Goal: Transaction & Acquisition: Purchase product/service

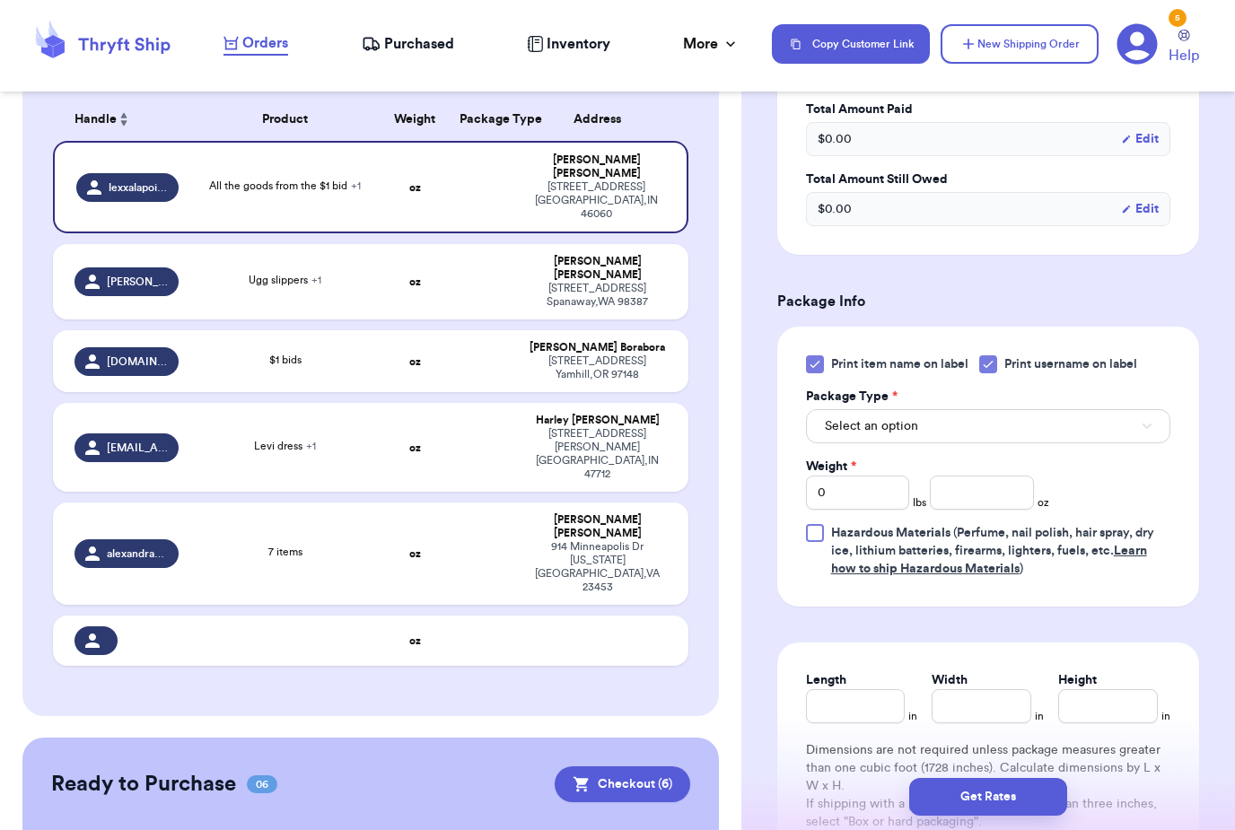
scroll to position [171, 0]
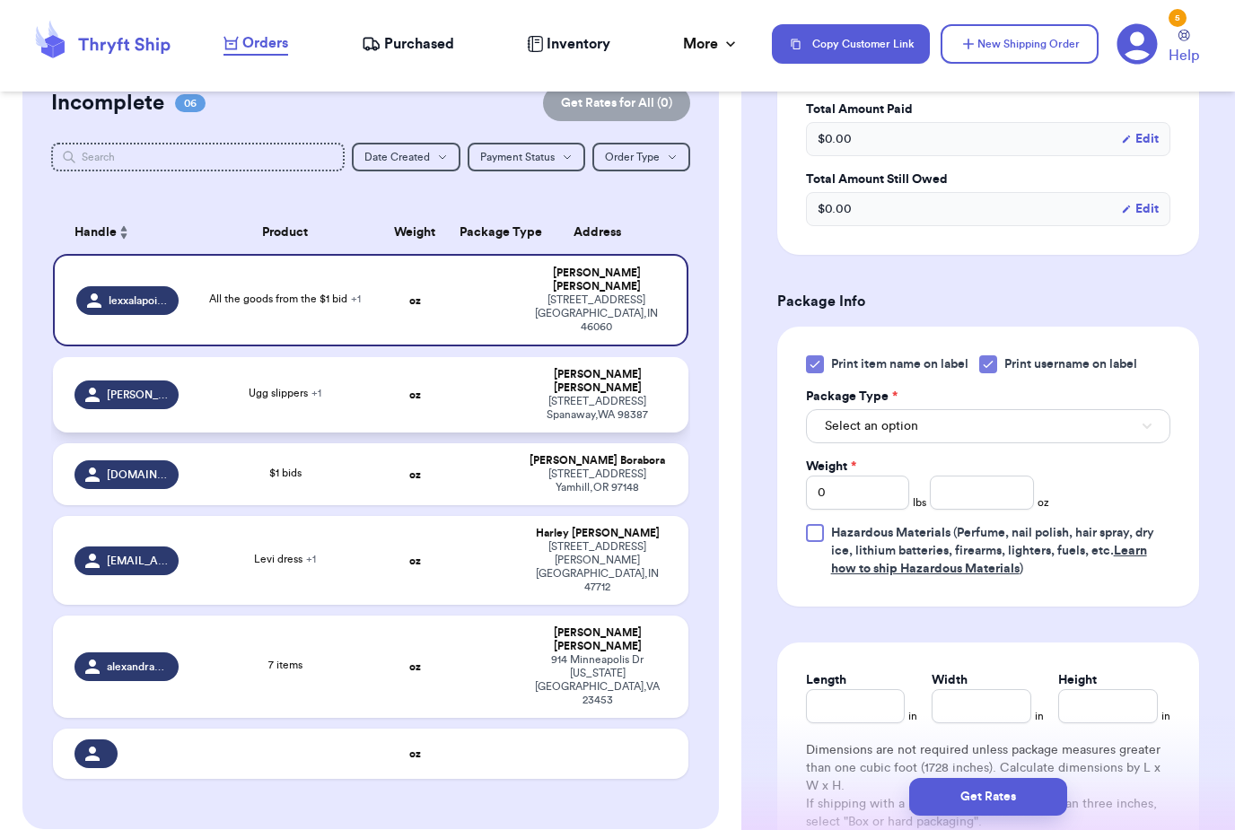
click at [610, 395] on div "[STREET_ADDRESS]" at bounding box center [597, 408] width 138 height 27
type input "Ugg slippers"
type input "[PERSON_NAME] Mouse dress"
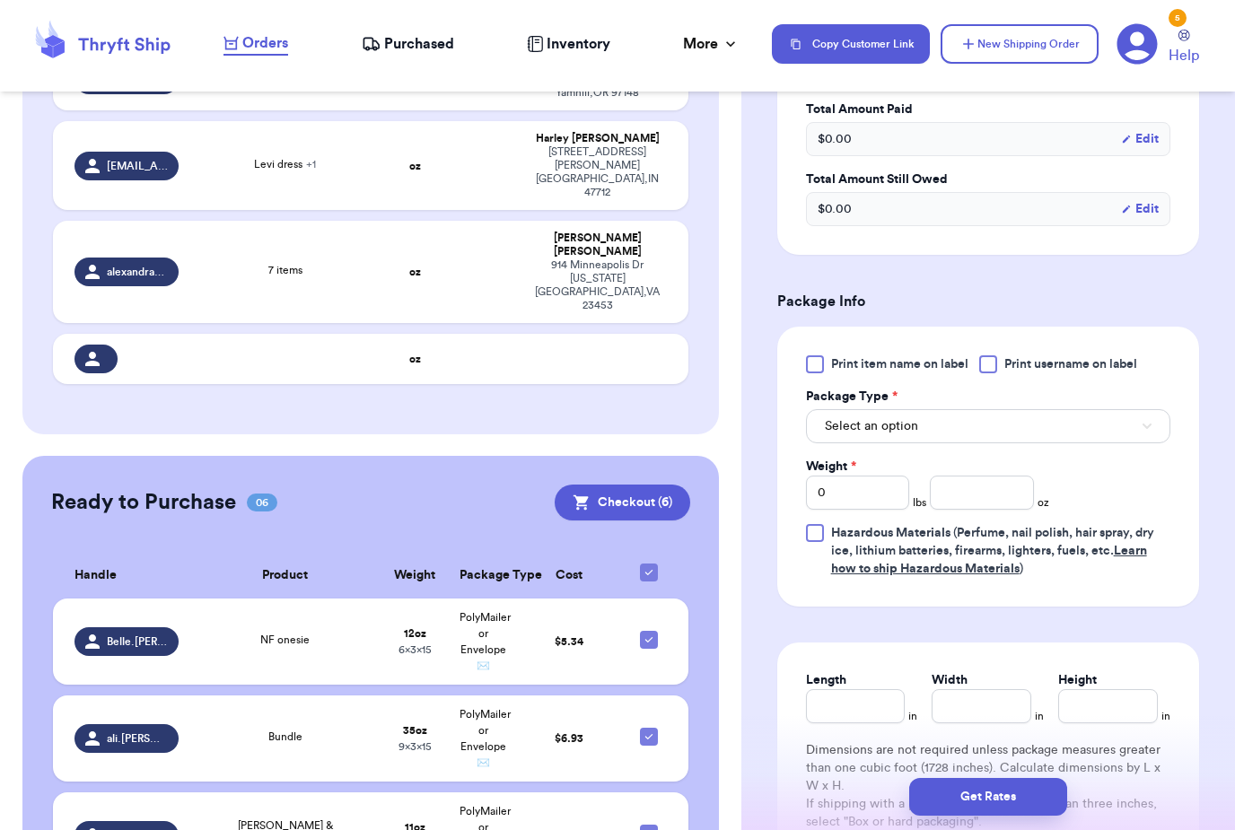
scroll to position [594, 0]
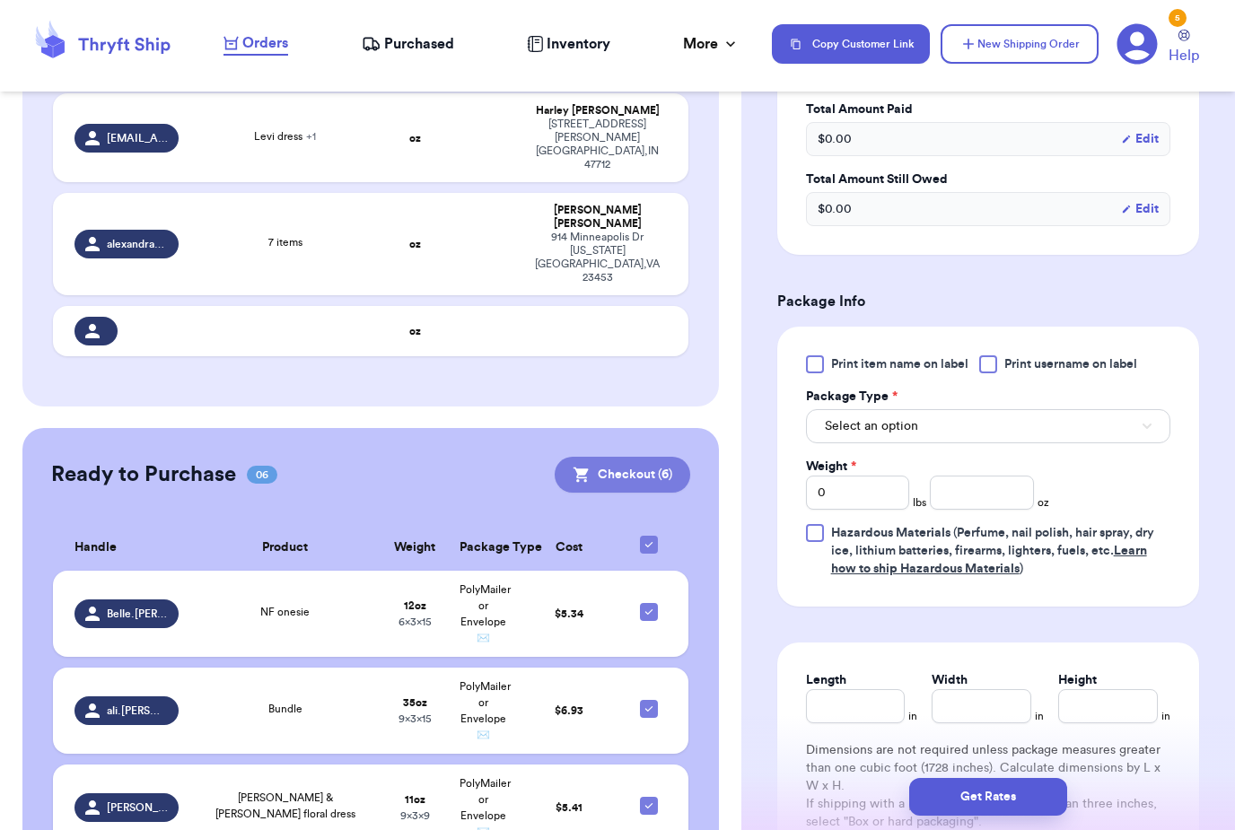
click at [654, 457] on button "Checkout ( 6 )" at bounding box center [623, 475] width 136 height 36
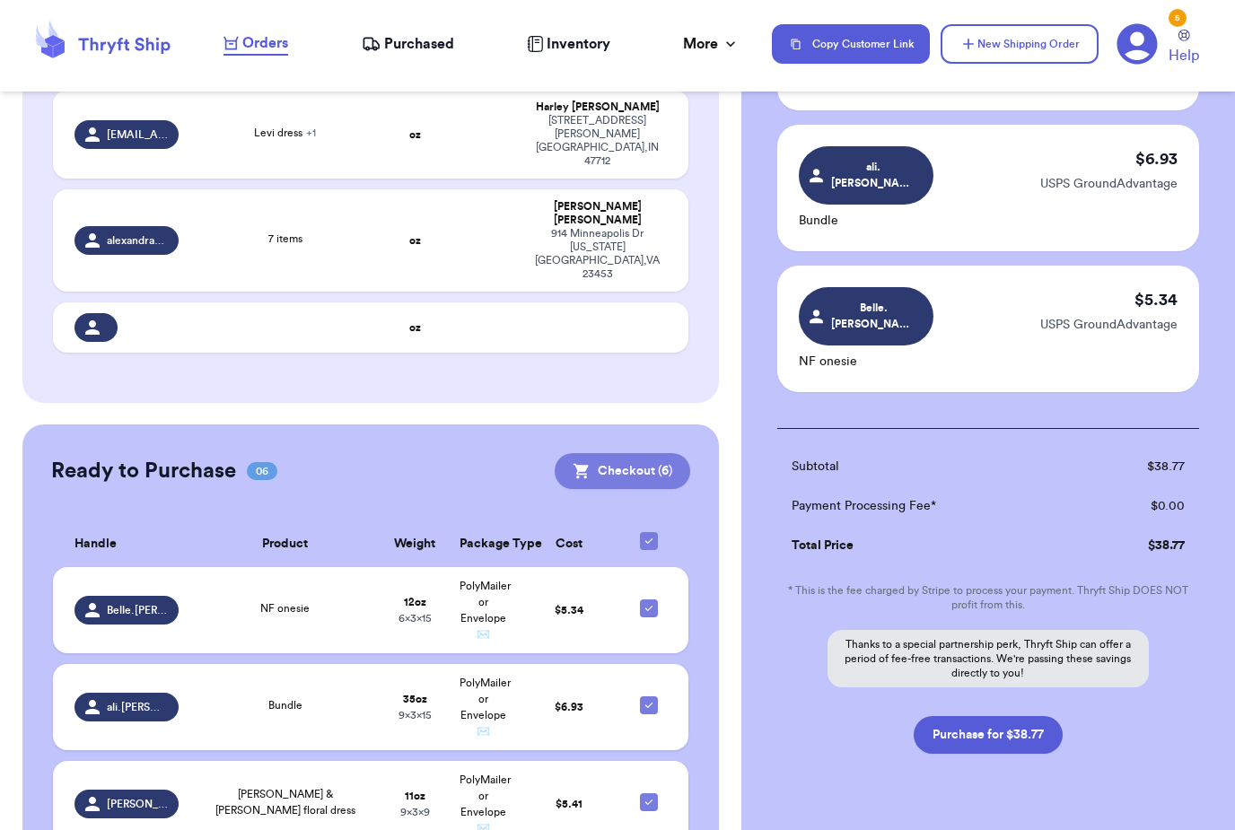
scroll to position [614, 0]
click at [1025, 717] on button "Purchase for $38.77" at bounding box center [988, 736] width 149 height 38
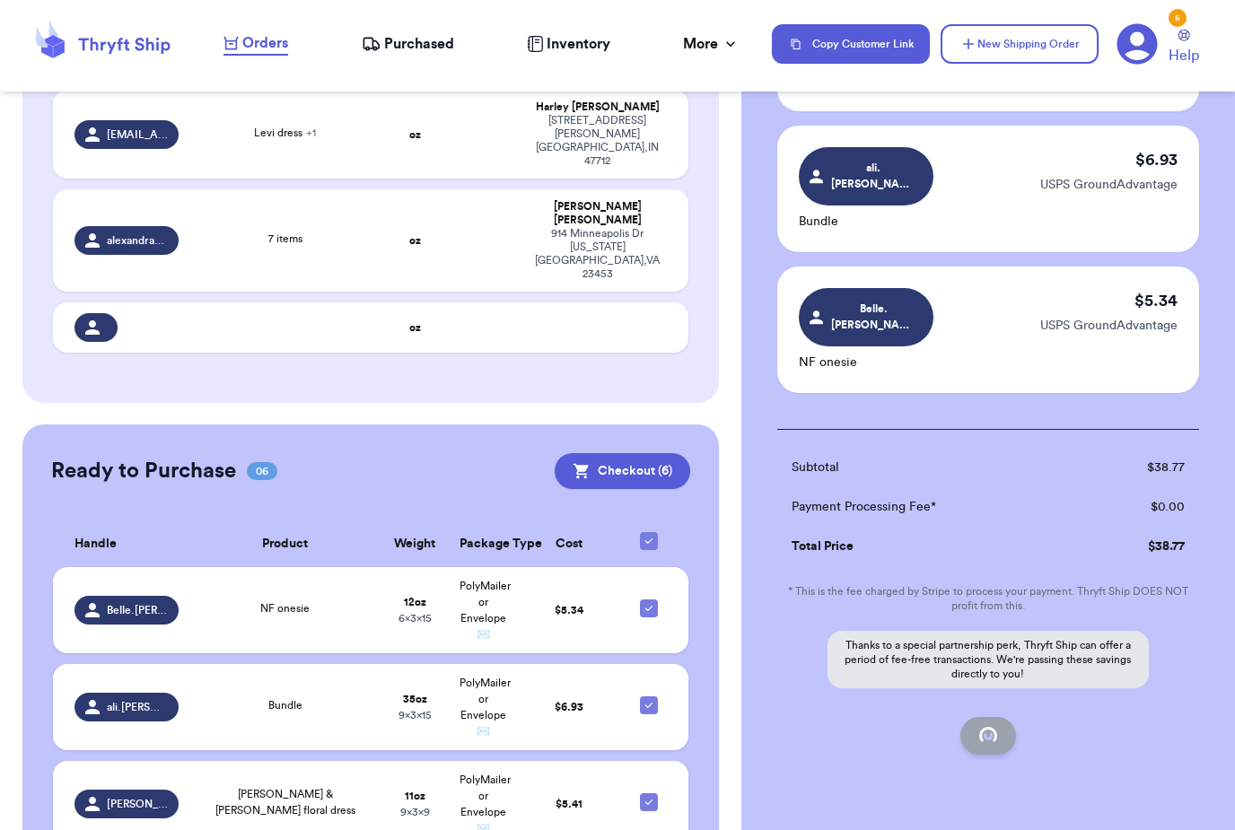
checkbox input "false"
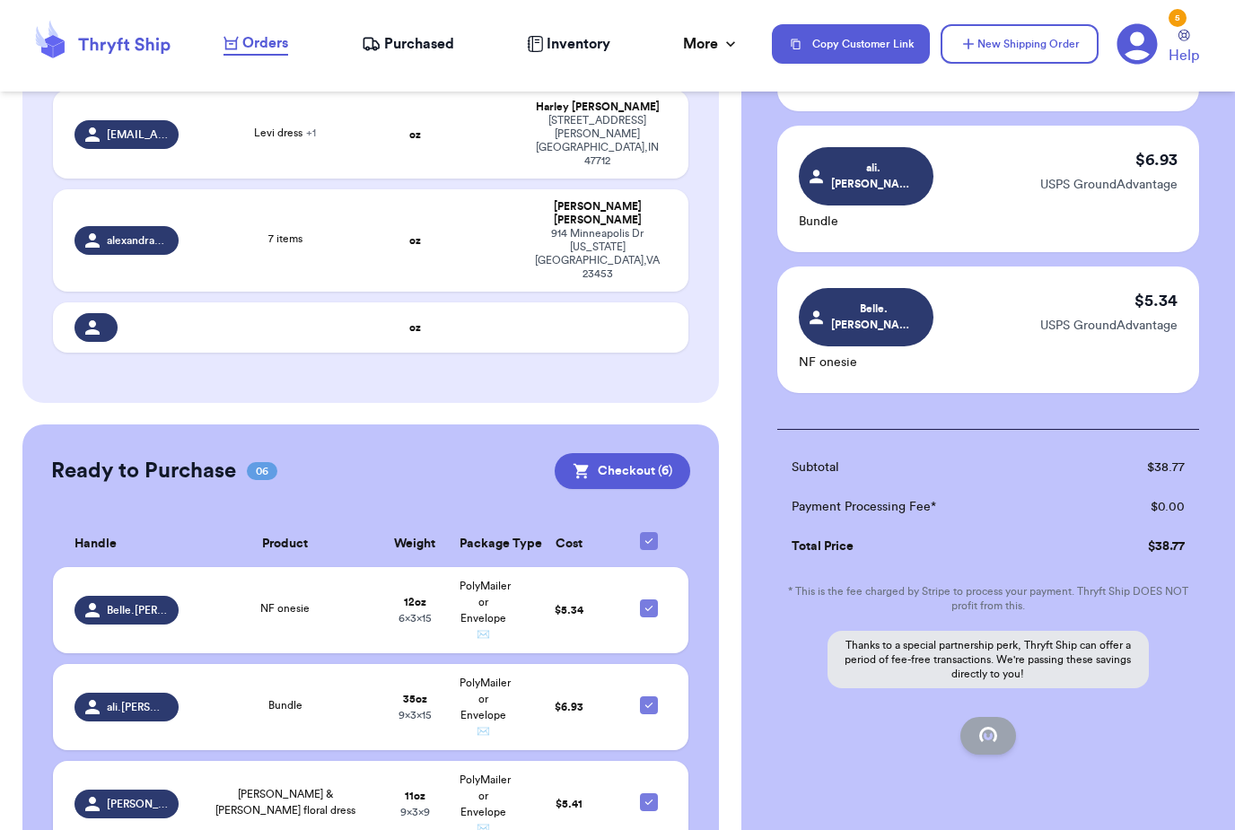
checkbox input "false"
checkbox input "true"
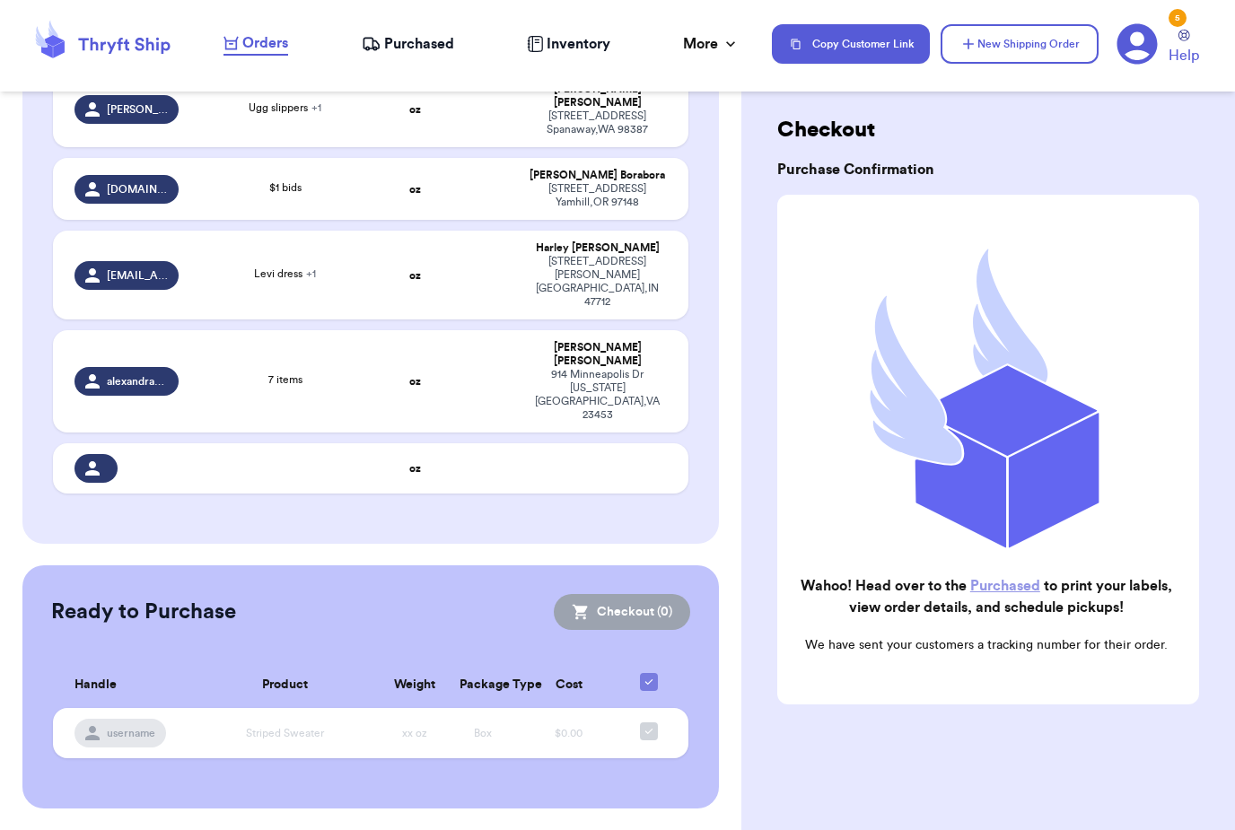
scroll to position [287, 0]
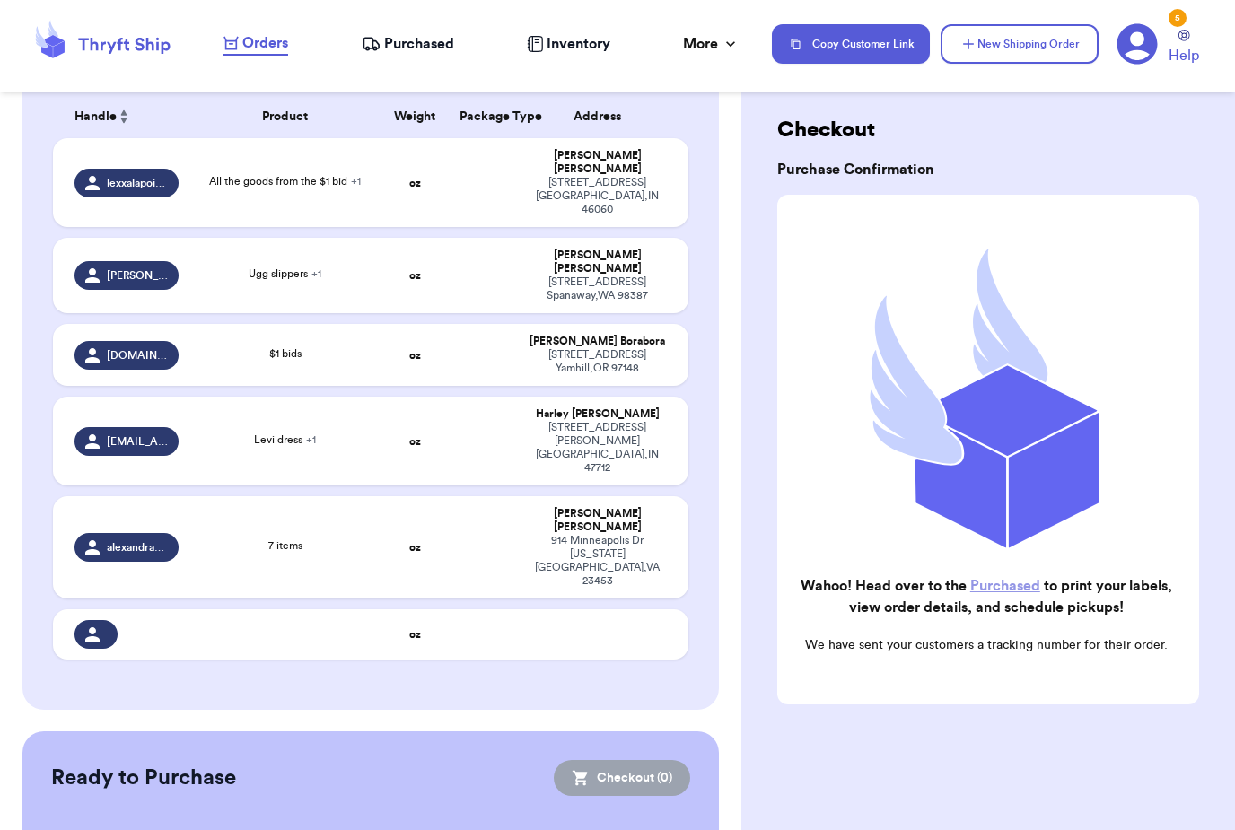
click at [393, 29] on nav "Orders Purchased Inventory More Stats Completed Orders Payments Payouts Copy Cu…" at bounding box center [720, 43] width 1029 height 59
click at [421, 35] on span "Purchased" at bounding box center [419, 44] width 70 height 22
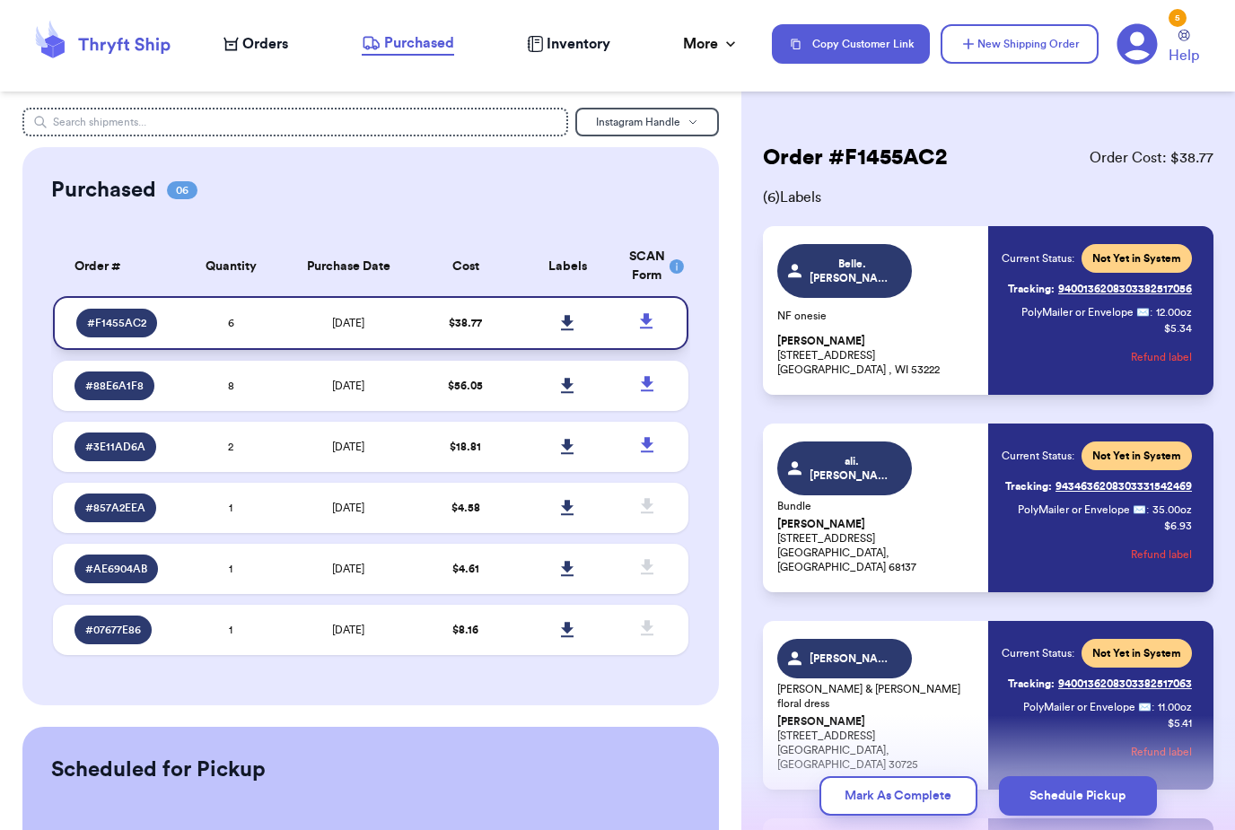
click at [566, 316] on link at bounding box center [566, 322] width 39 height 39
click at [566, 315] on link at bounding box center [566, 322] width 39 height 39
click at [565, 326] on icon at bounding box center [567, 323] width 13 height 16
click at [292, 35] on div "Orders Purchased Inventory More Stats Completed Orders Payments Payouts" at bounding box center [488, 43] width 530 height 23
click at [273, 35] on span "Orders" at bounding box center [265, 44] width 46 height 22
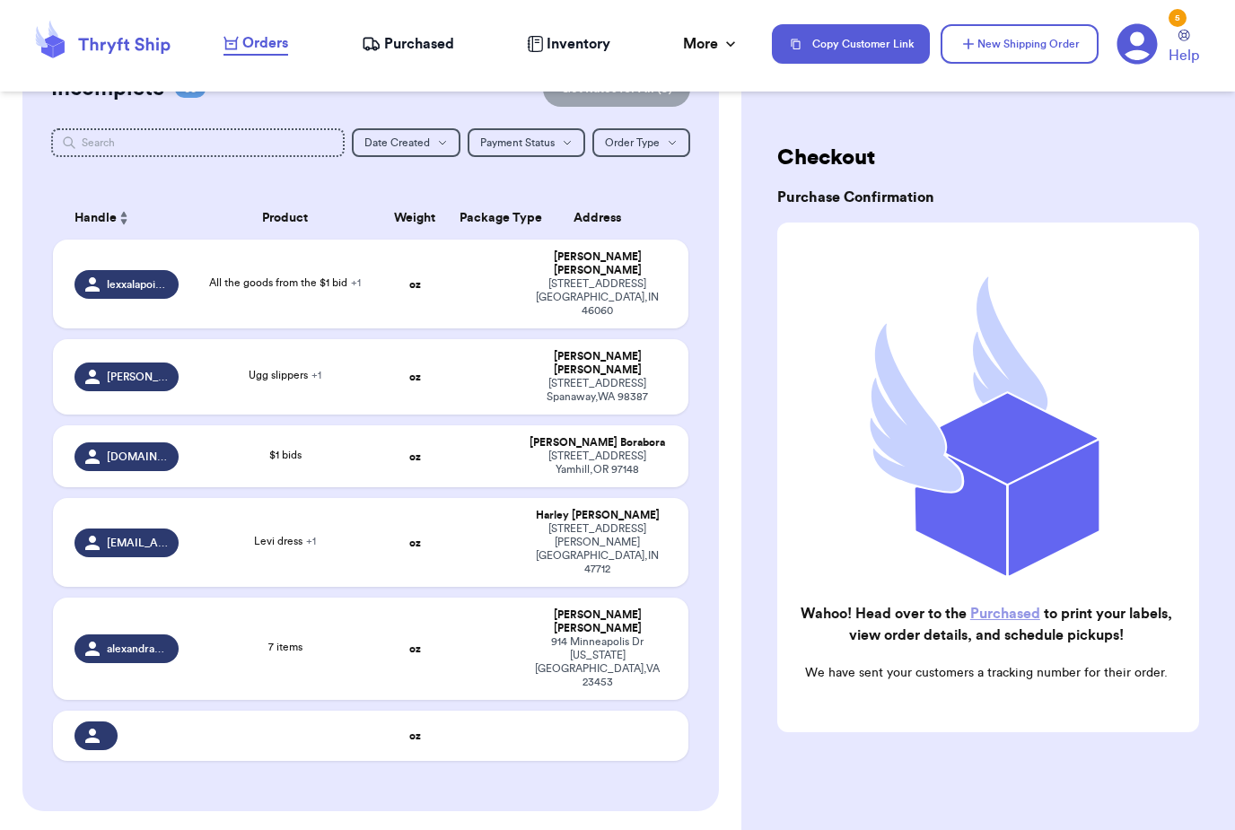
scroll to position [197, 0]
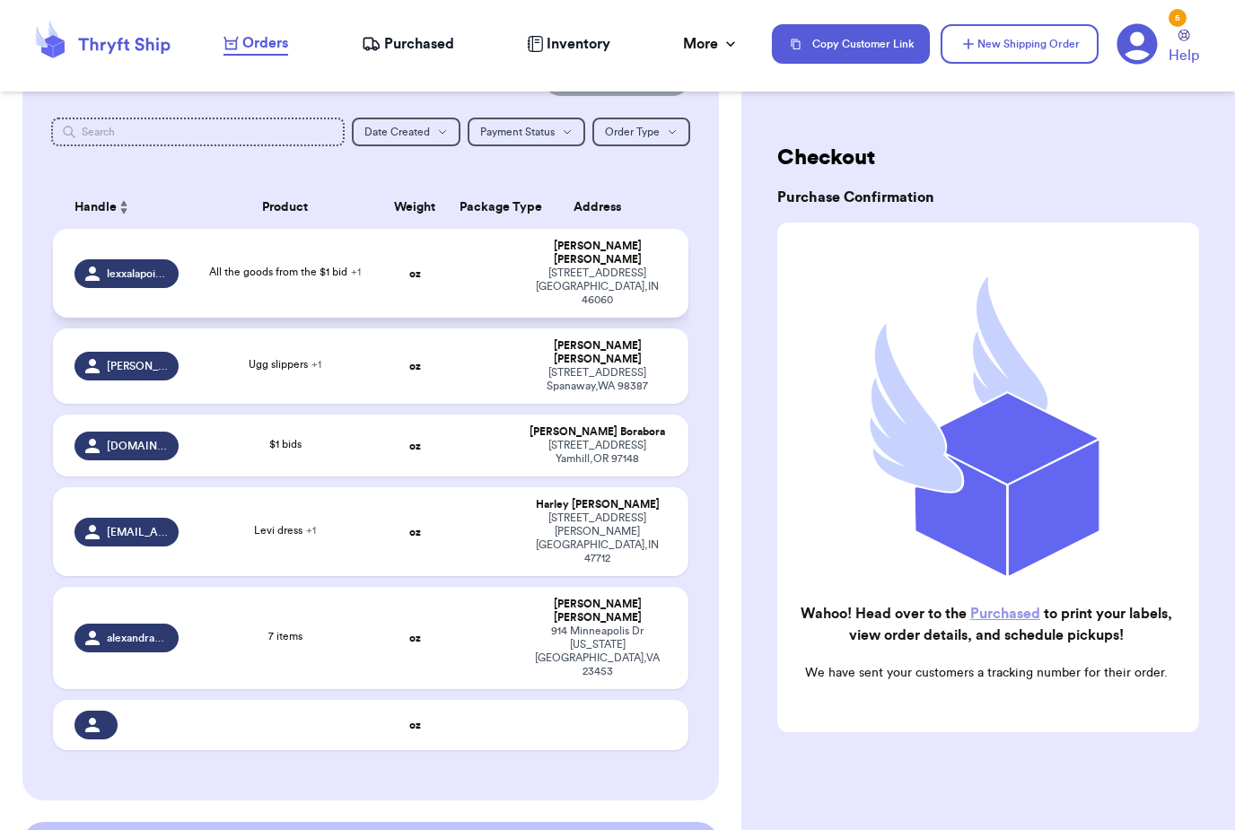
click at [530, 272] on div "[STREET_ADDRESS]" at bounding box center [597, 287] width 138 height 40
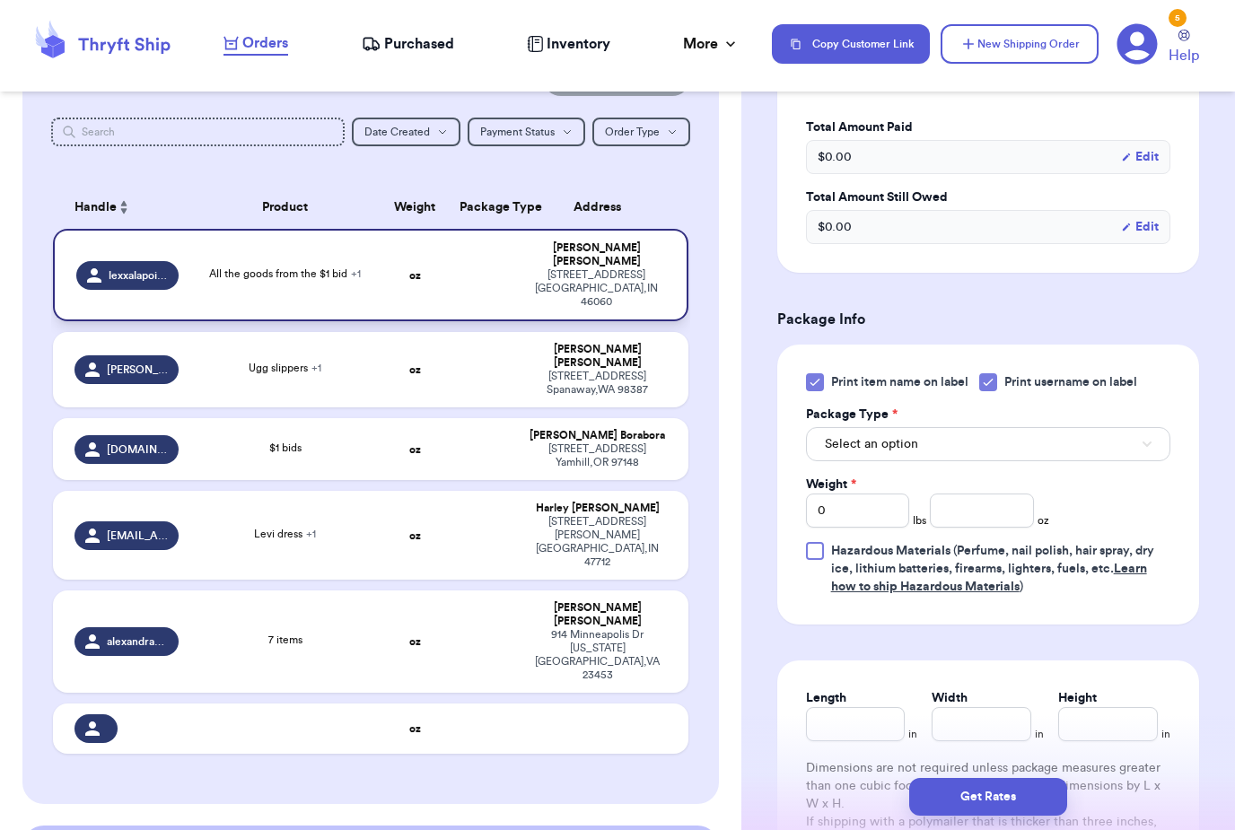
scroll to position [620, 0]
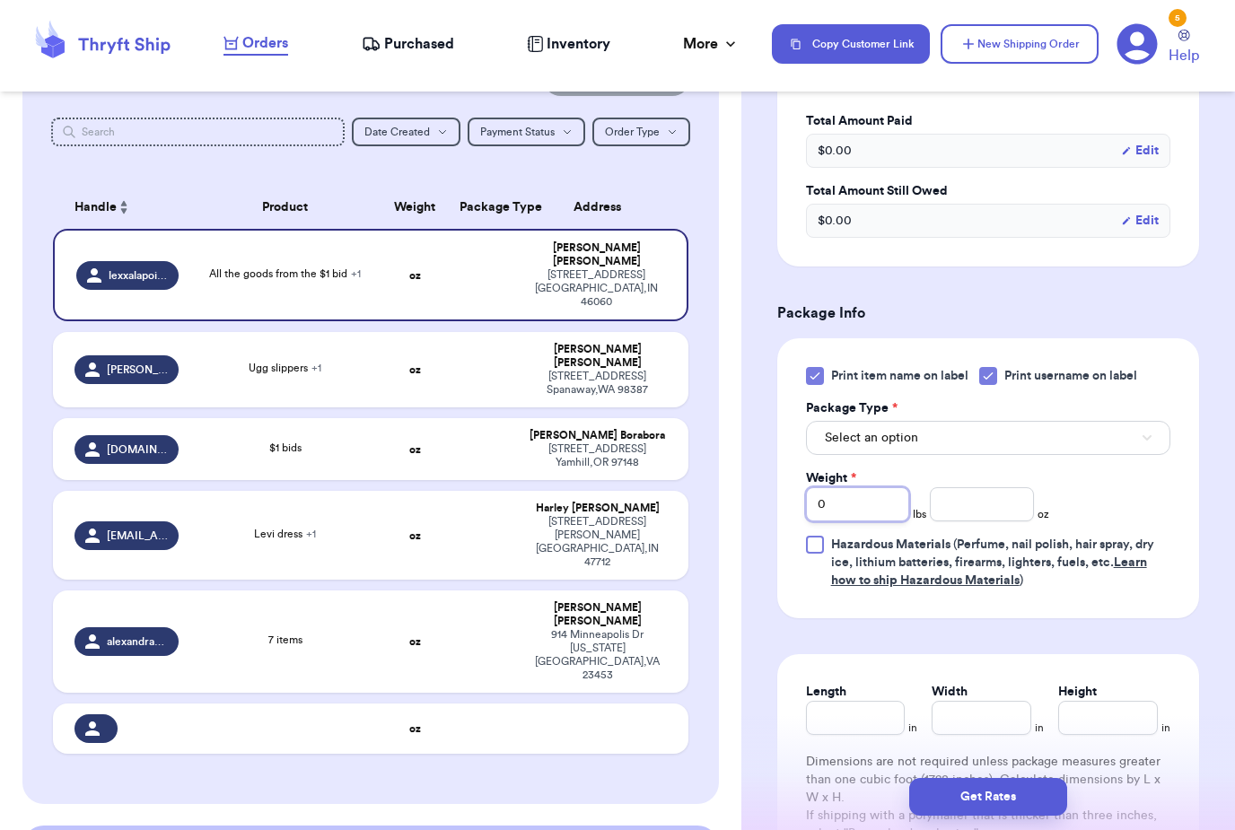
click at [908, 510] on input "0" at bounding box center [857, 504] width 103 height 34
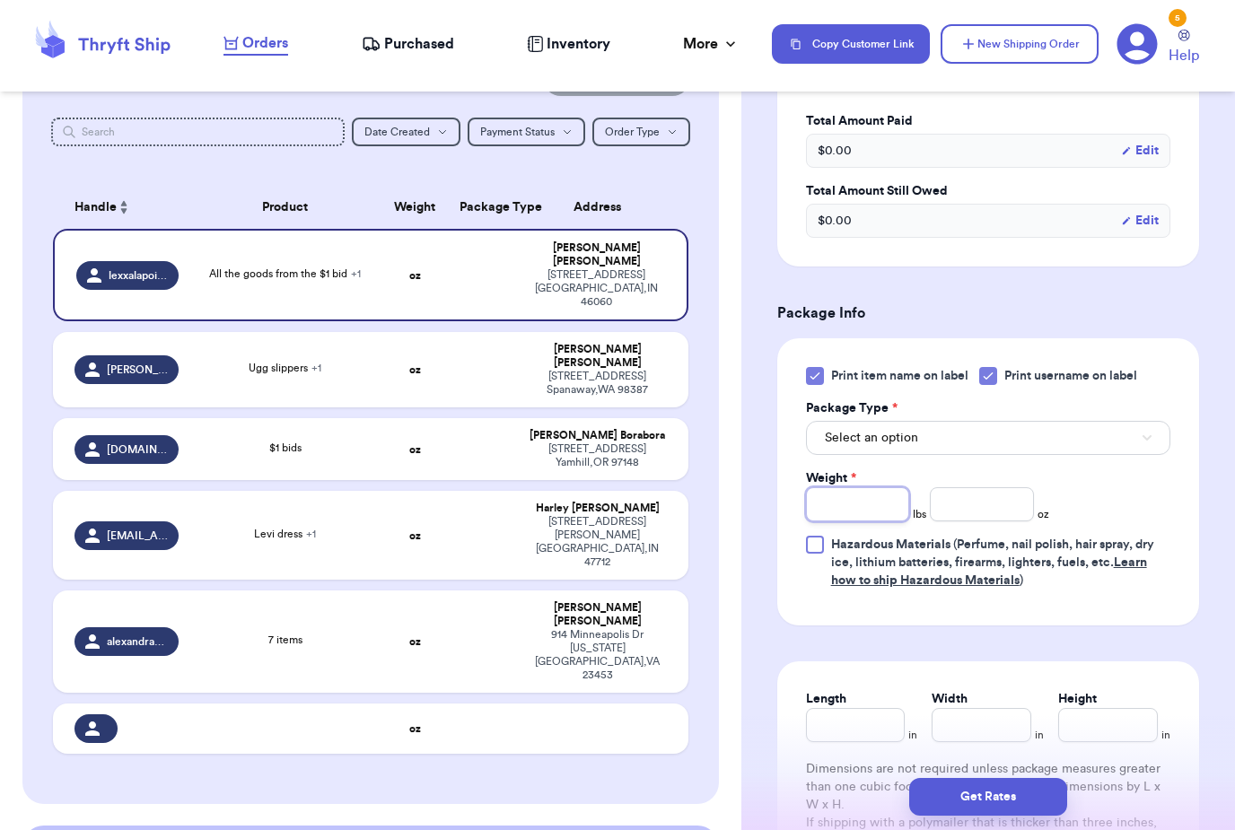
type input "1"
click at [984, 514] on input "number" at bounding box center [981, 504] width 103 height 34
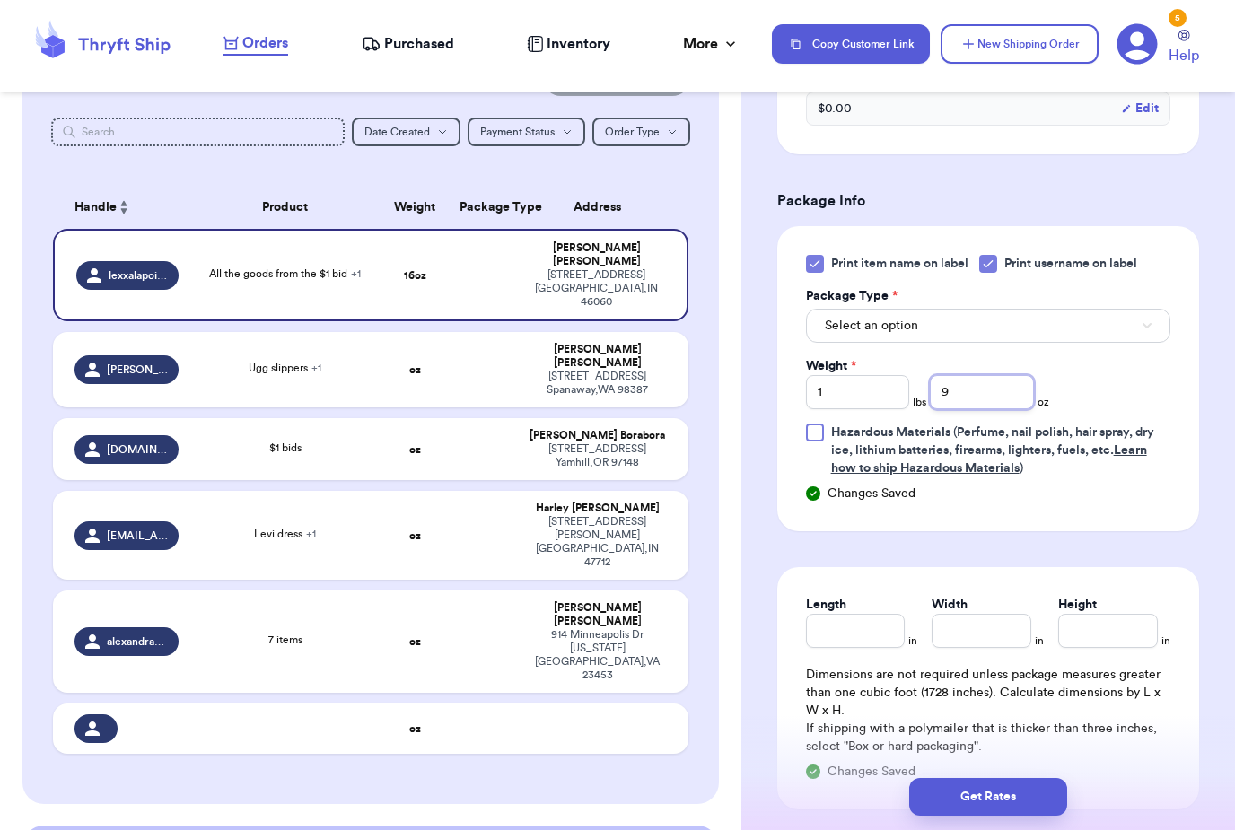
scroll to position [726, 0]
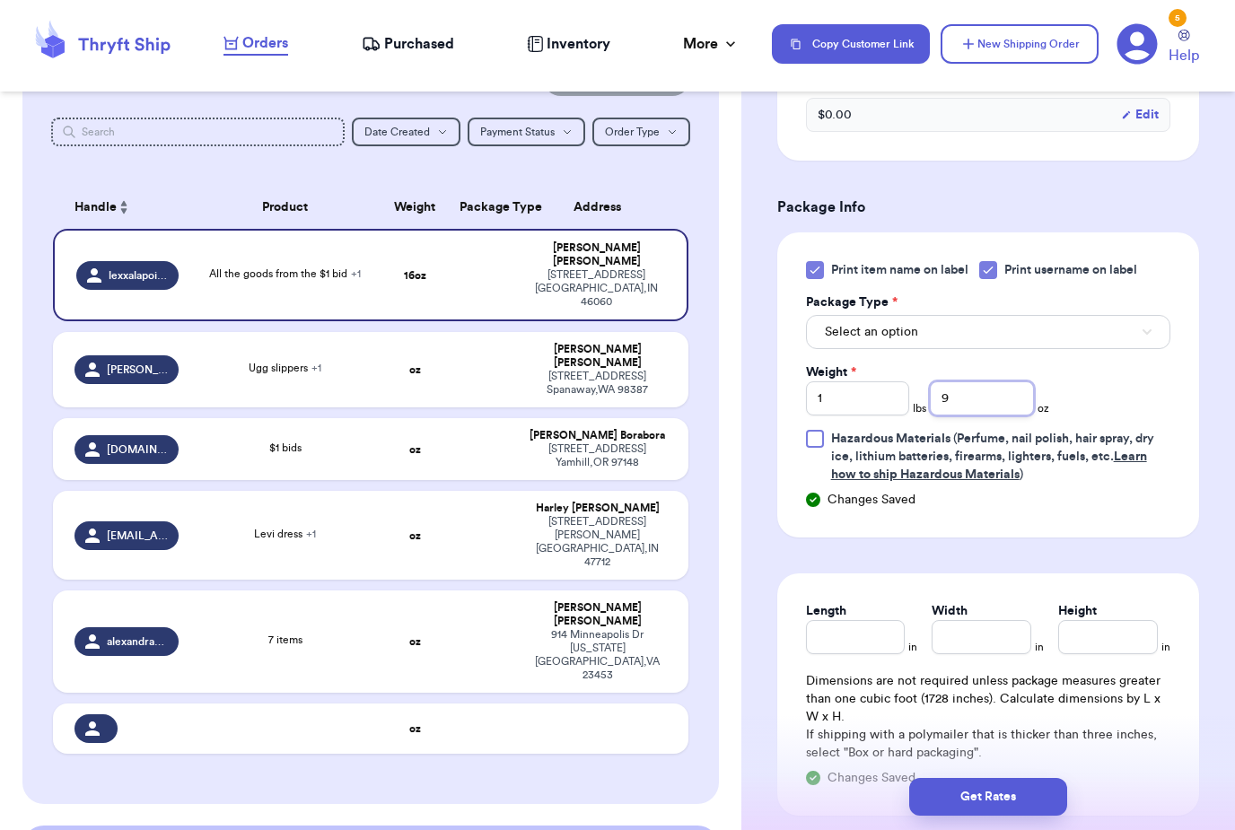
type input "9"
click at [1001, 319] on button "Select an option" at bounding box center [988, 332] width 364 height 34
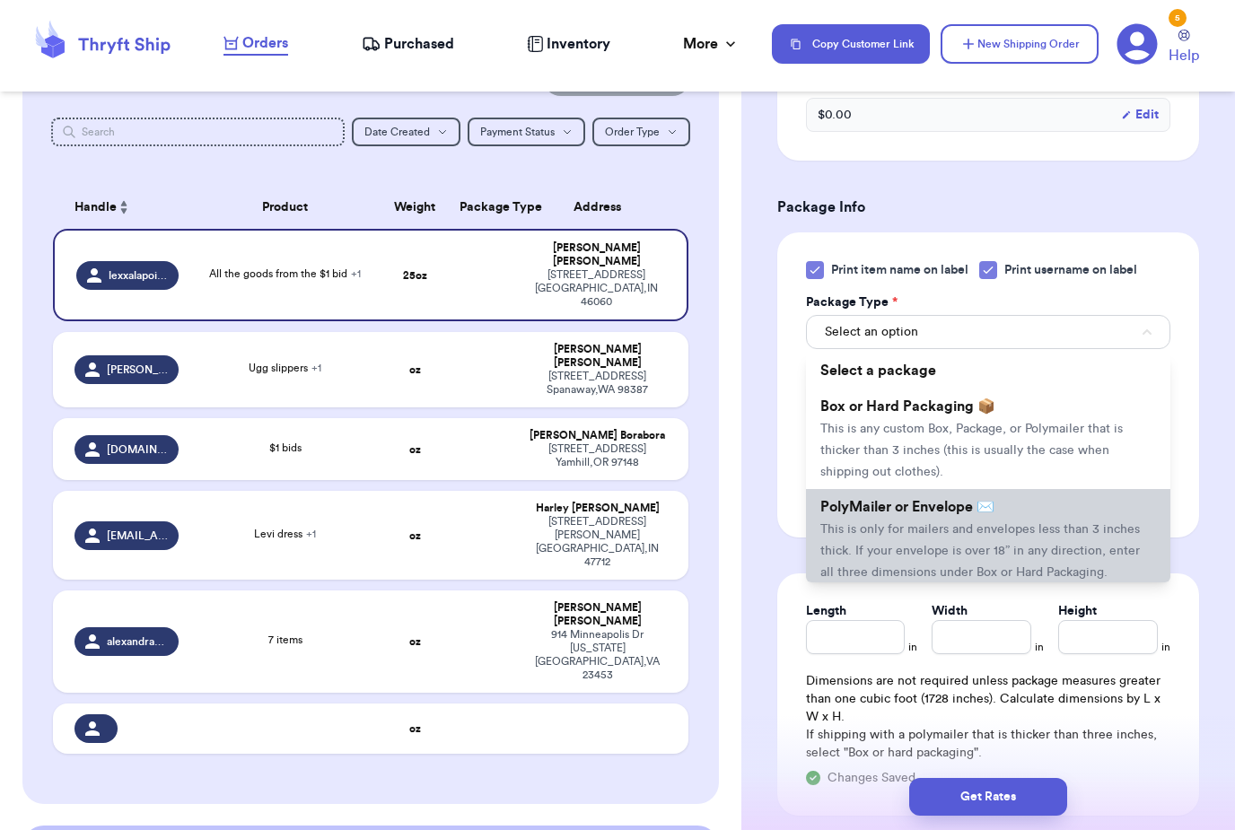
click at [947, 517] on li "PolyMailer or Envelope ✉️ This is only for mailers and envelopes less than 3 in…" at bounding box center [988, 539] width 364 height 101
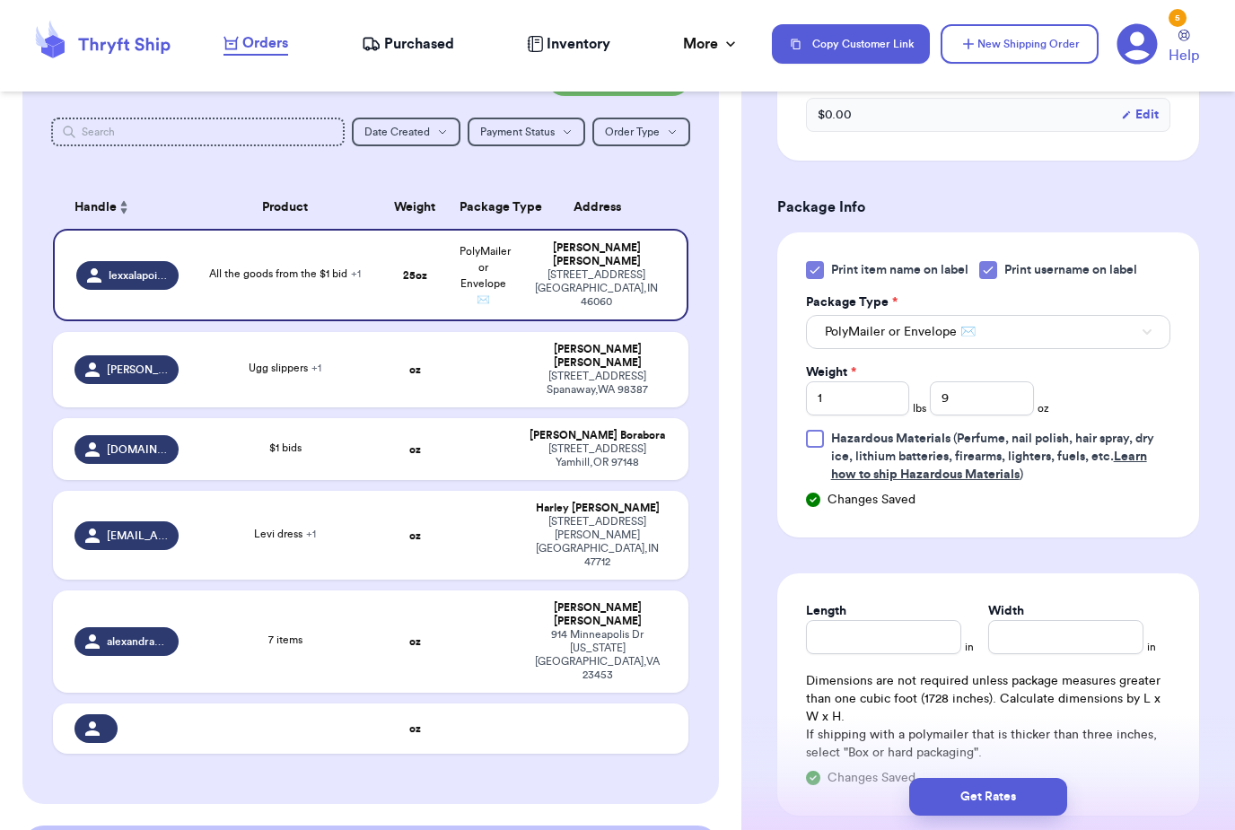
click at [893, 615] on div "Length" at bounding box center [883, 611] width 155 height 18
click at [892, 615] on div "Length" at bounding box center [883, 611] width 155 height 18
click at [886, 634] on input "Length" at bounding box center [883, 637] width 155 height 34
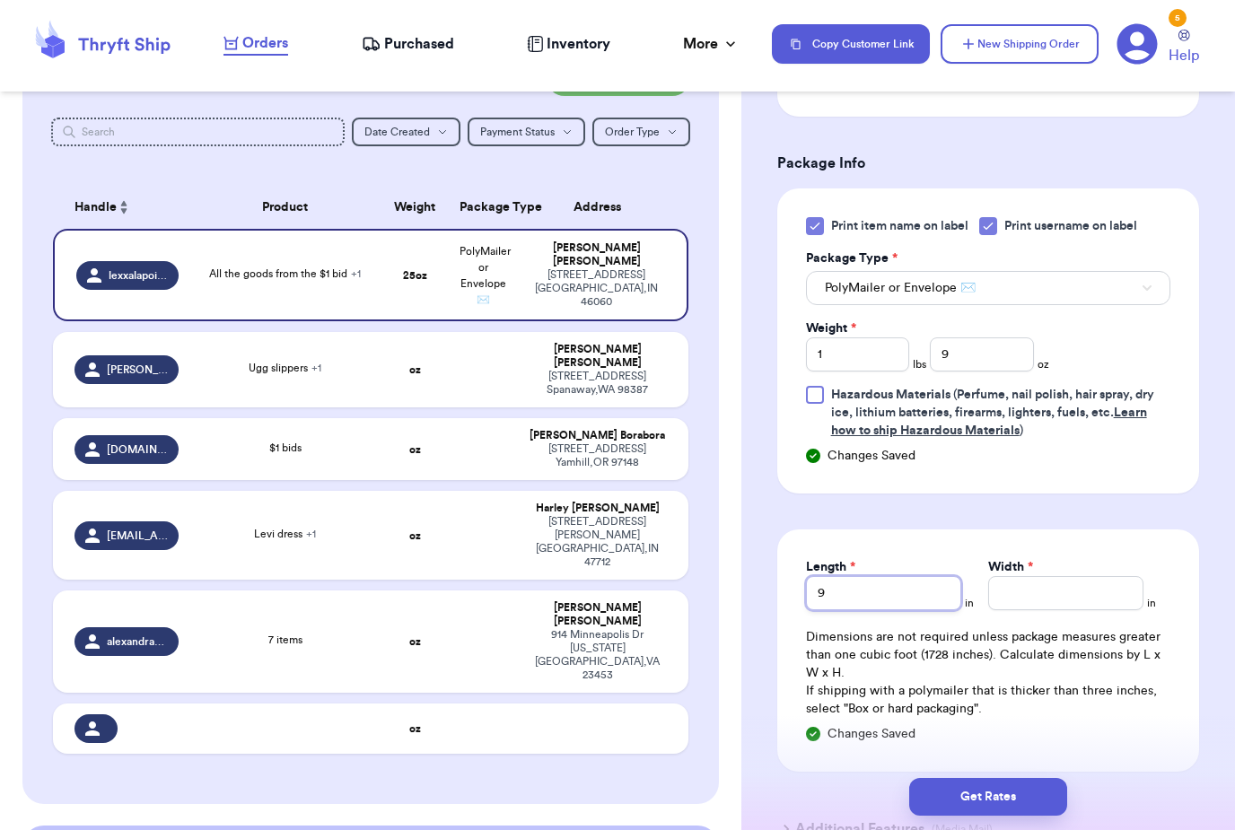
scroll to position [806, 0]
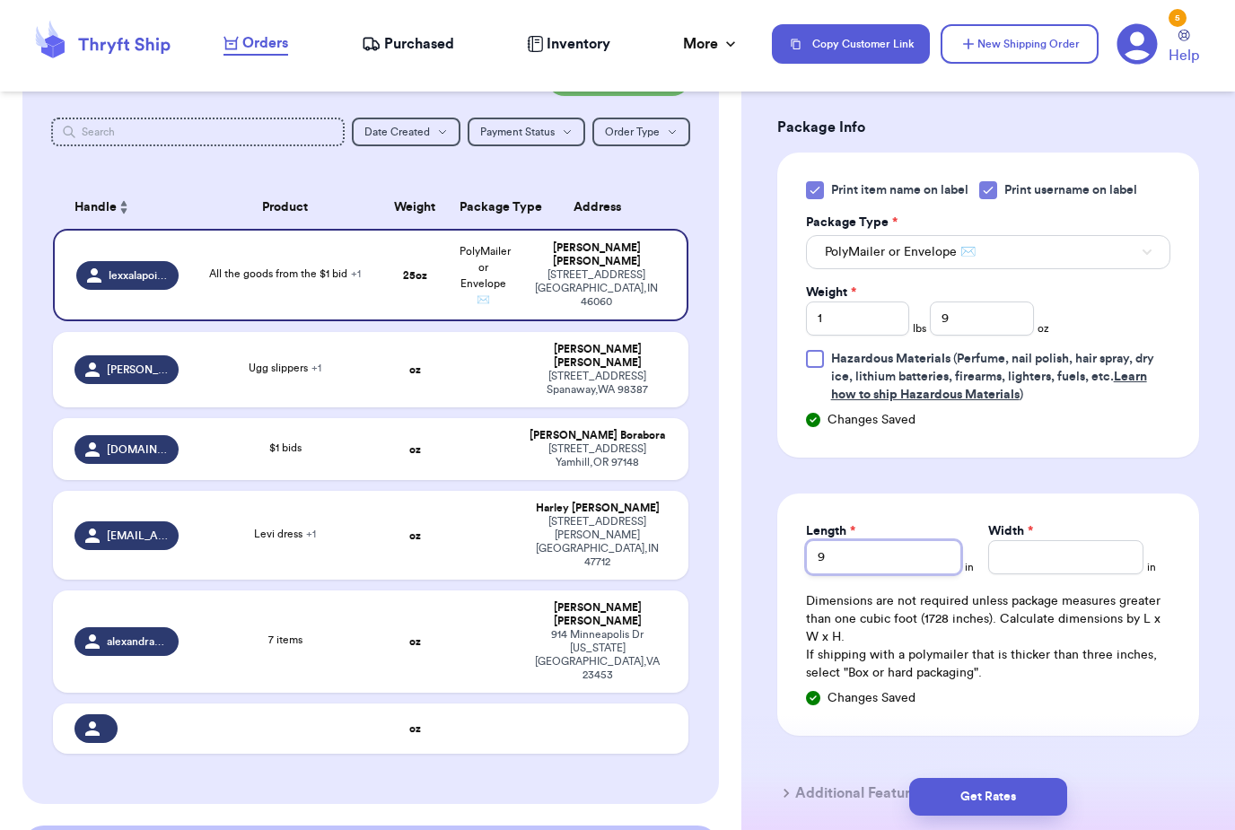
type input "9"
click at [1055, 544] on input "Width *" at bounding box center [1065, 557] width 155 height 34
type input "9"
click at [990, 778] on button "Get Rates" at bounding box center [988, 797] width 158 height 38
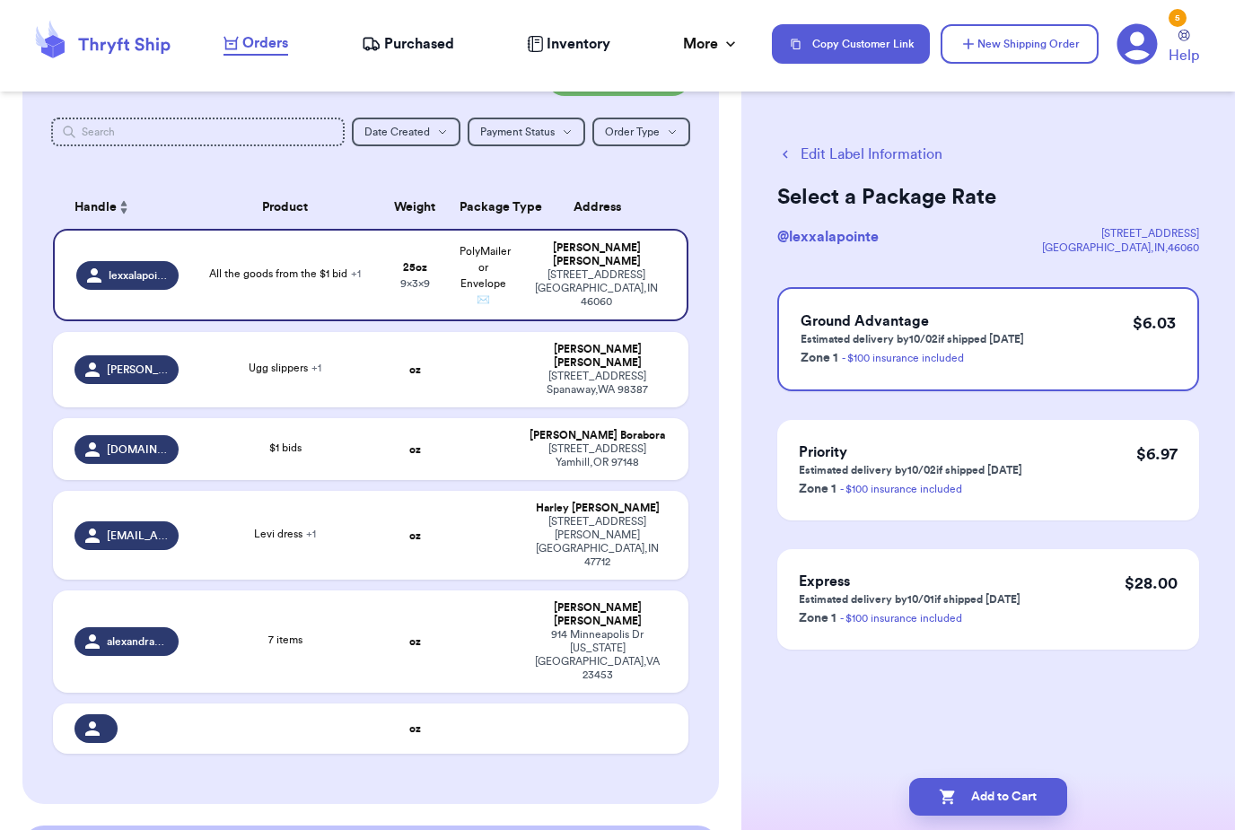
scroll to position [57, 0]
click at [1018, 778] on button "Add to Cart" at bounding box center [988, 797] width 158 height 38
checkbox input "true"
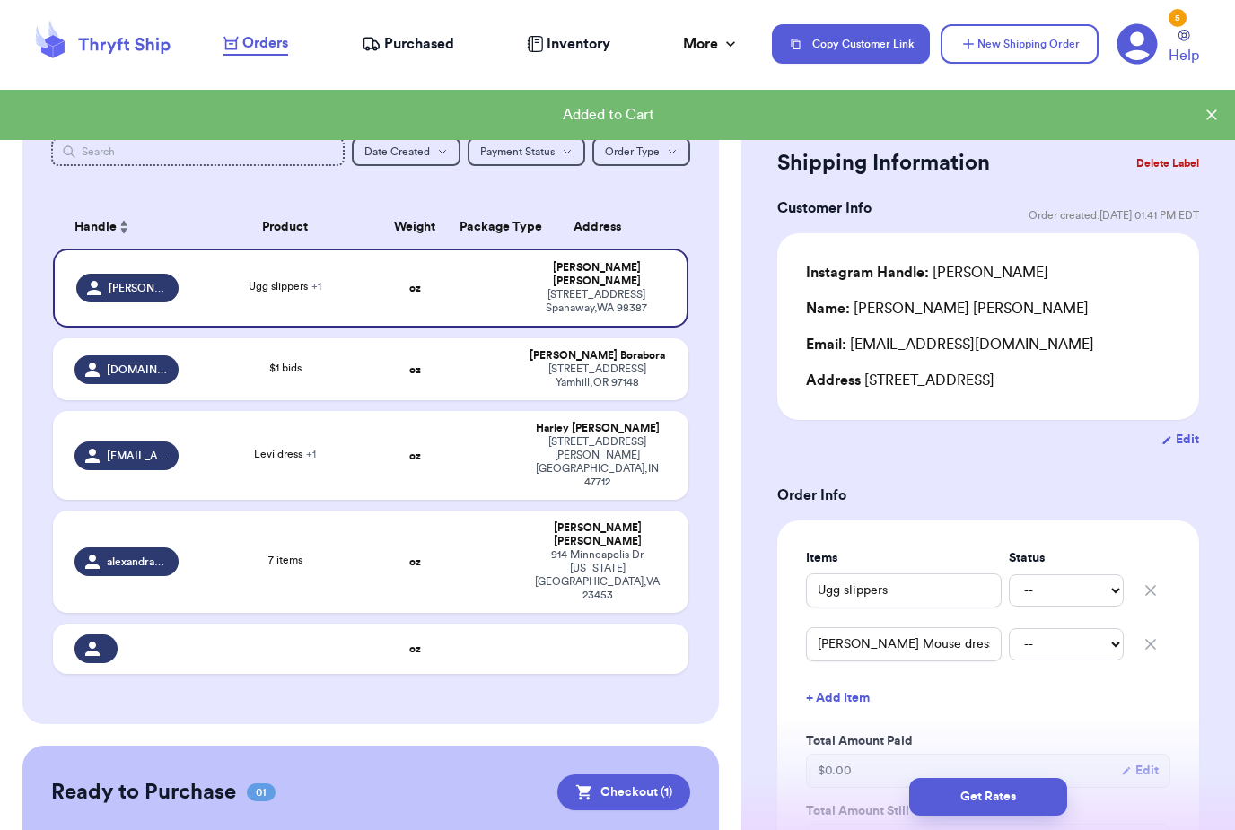
scroll to position [149, 0]
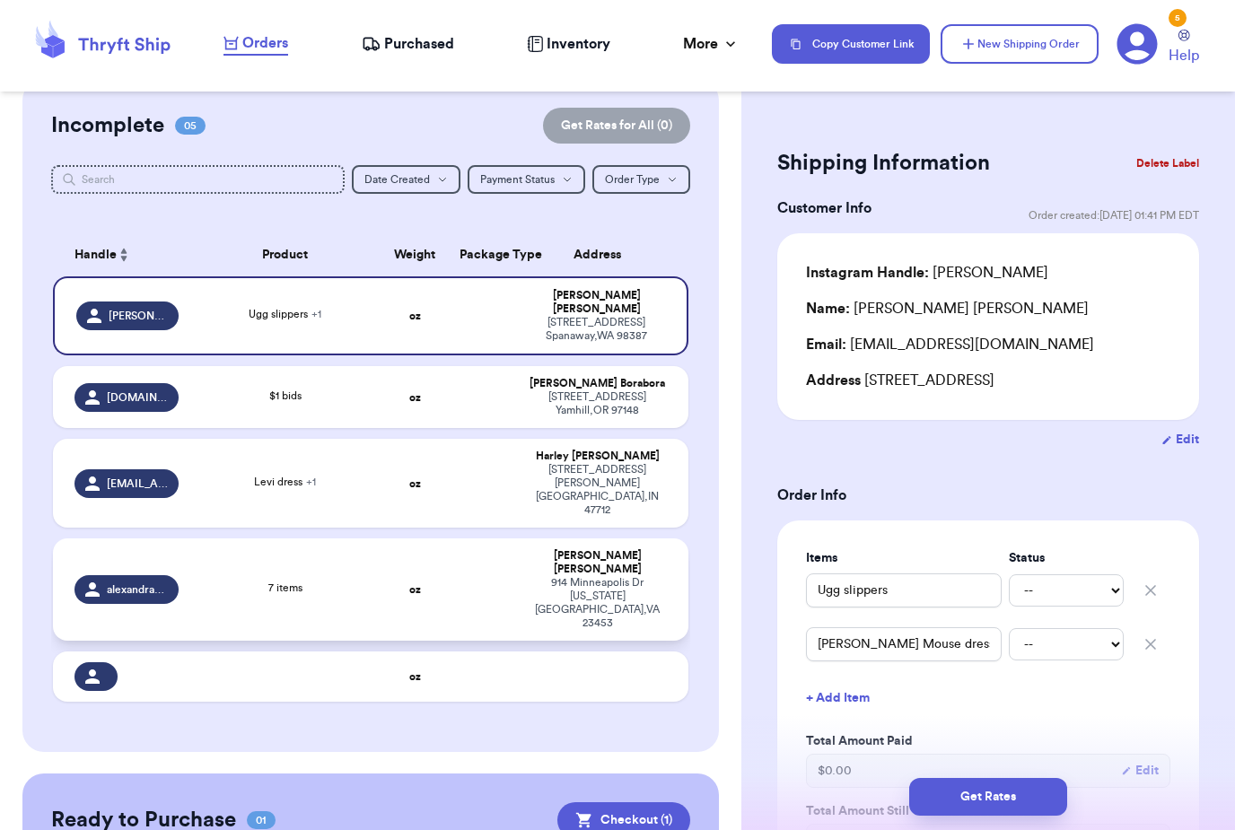
click at [474, 538] on td at bounding box center [483, 589] width 68 height 102
type input "7 items"
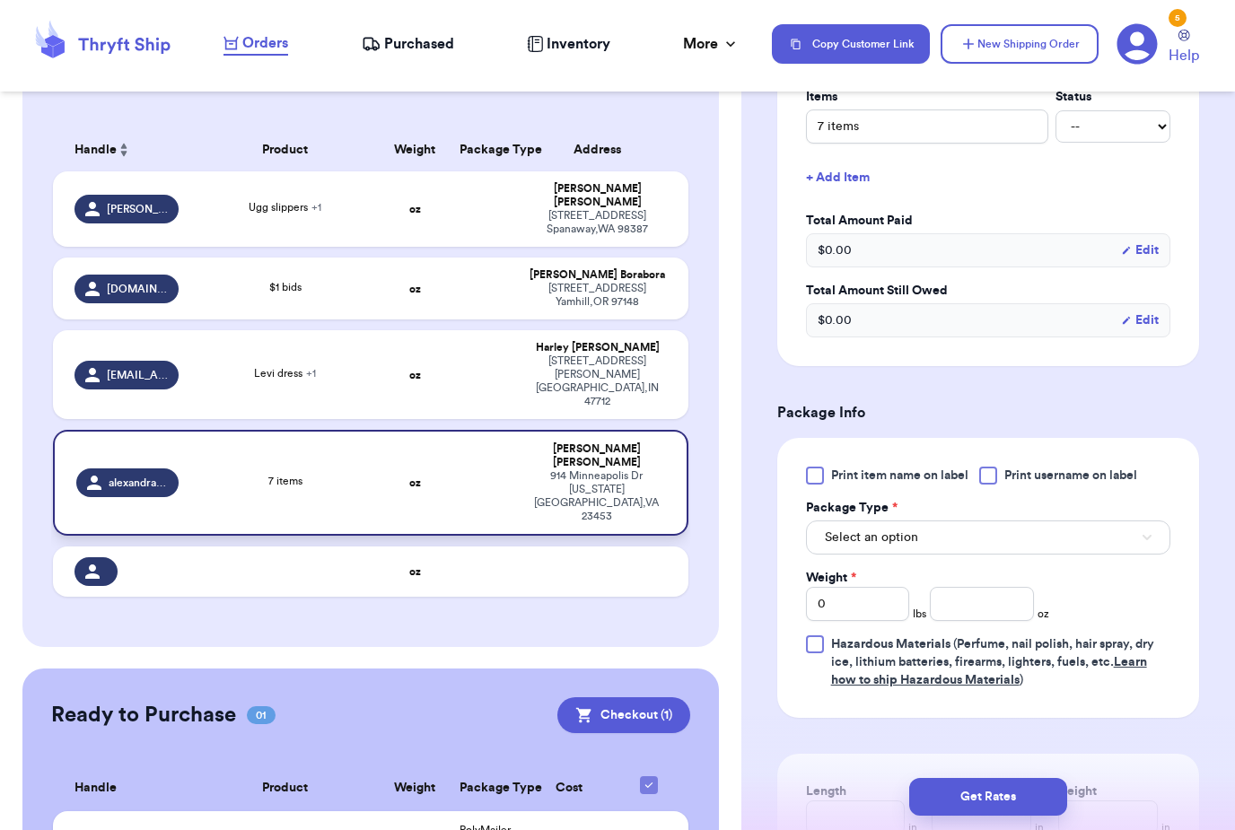
scroll to position [0, 0]
click at [647, 697] on button "Checkout ( 1 )" at bounding box center [623, 715] width 133 height 36
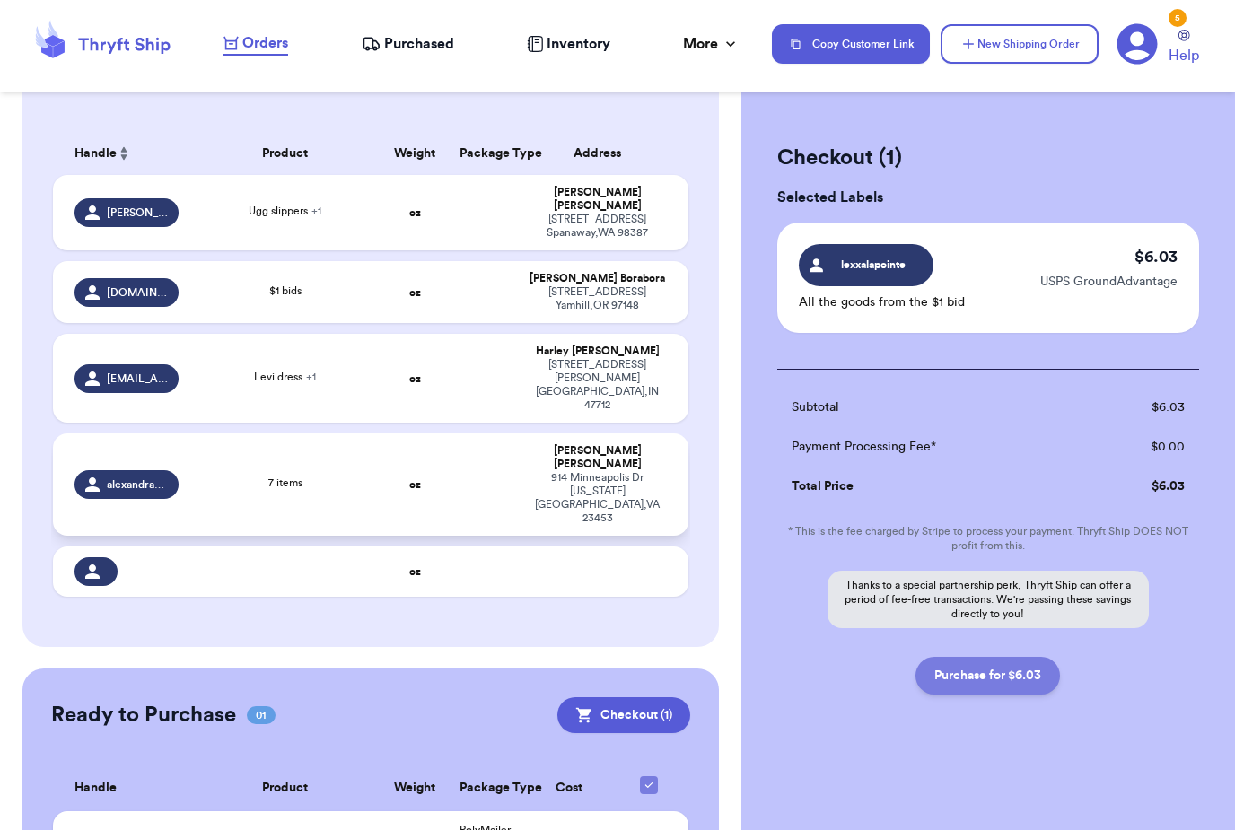
click at [1018, 677] on button "Purchase for $6.03" at bounding box center [987, 676] width 144 height 38
checkbox input "false"
checkbox input "true"
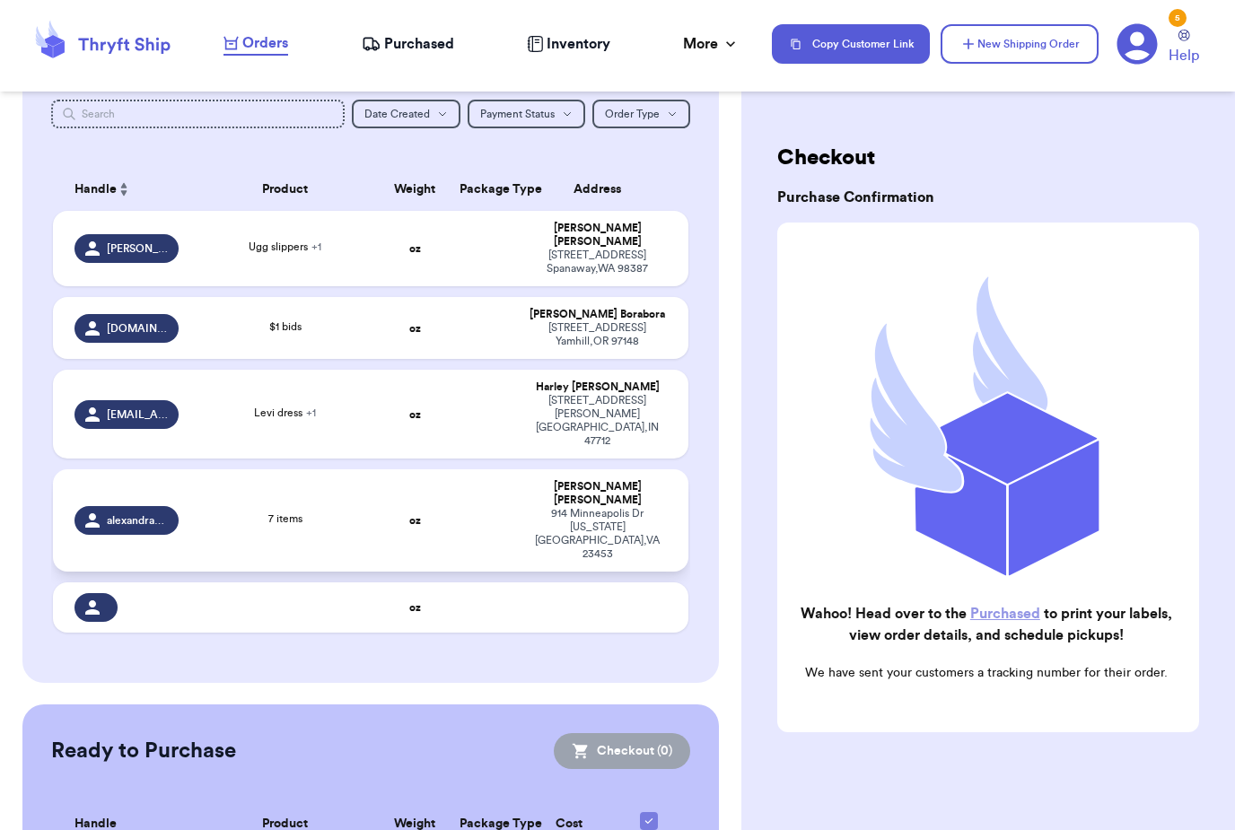
click at [432, 34] on span "Purchased" at bounding box center [419, 44] width 70 height 22
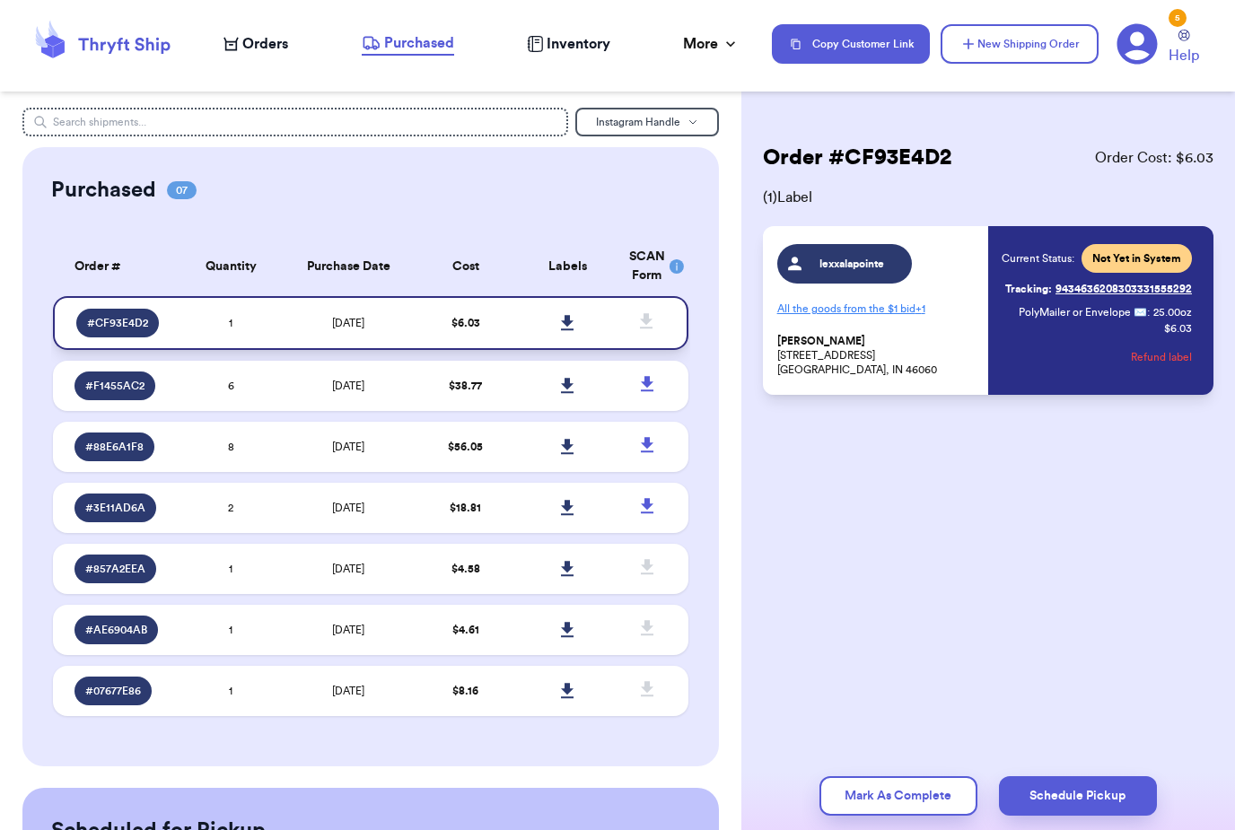
click at [576, 335] on link at bounding box center [566, 322] width 39 height 39
click at [258, 41] on span "Orders" at bounding box center [265, 44] width 46 height 22
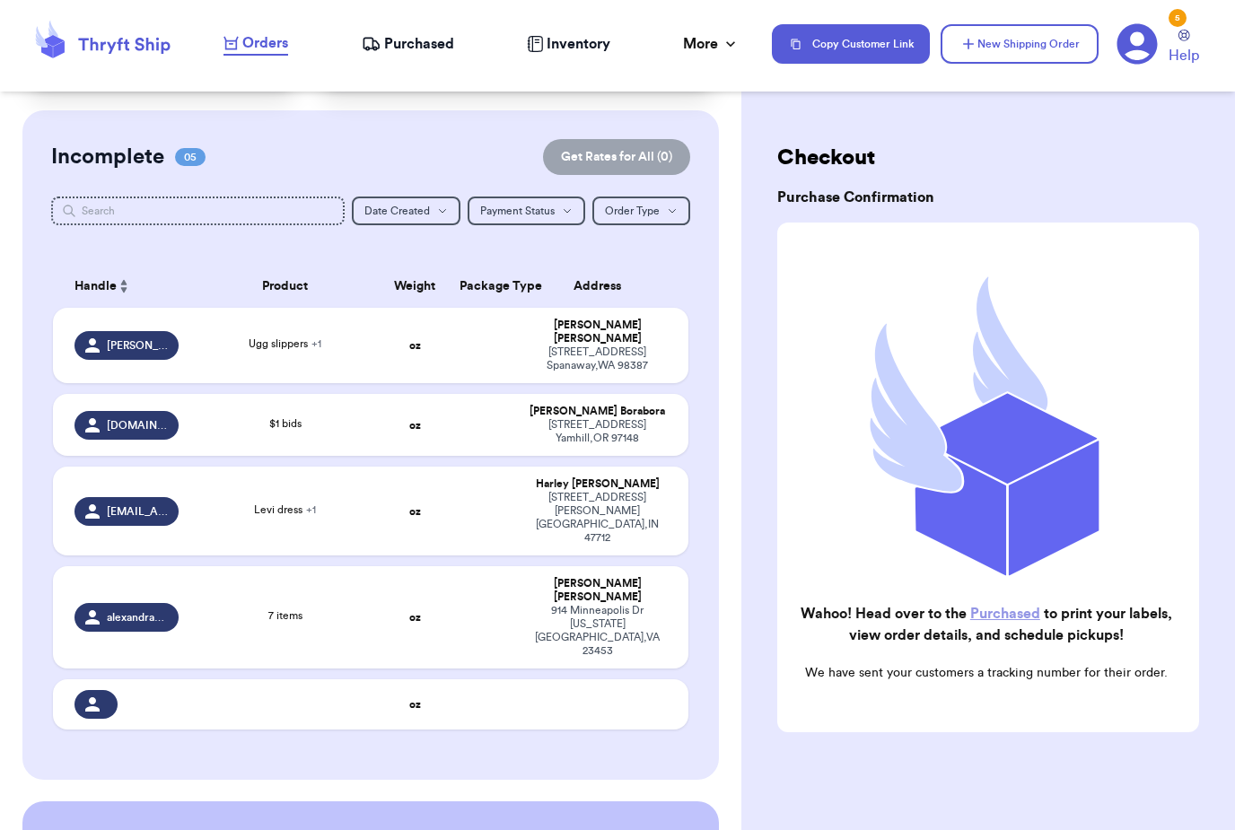
scroll to position [153, 0]
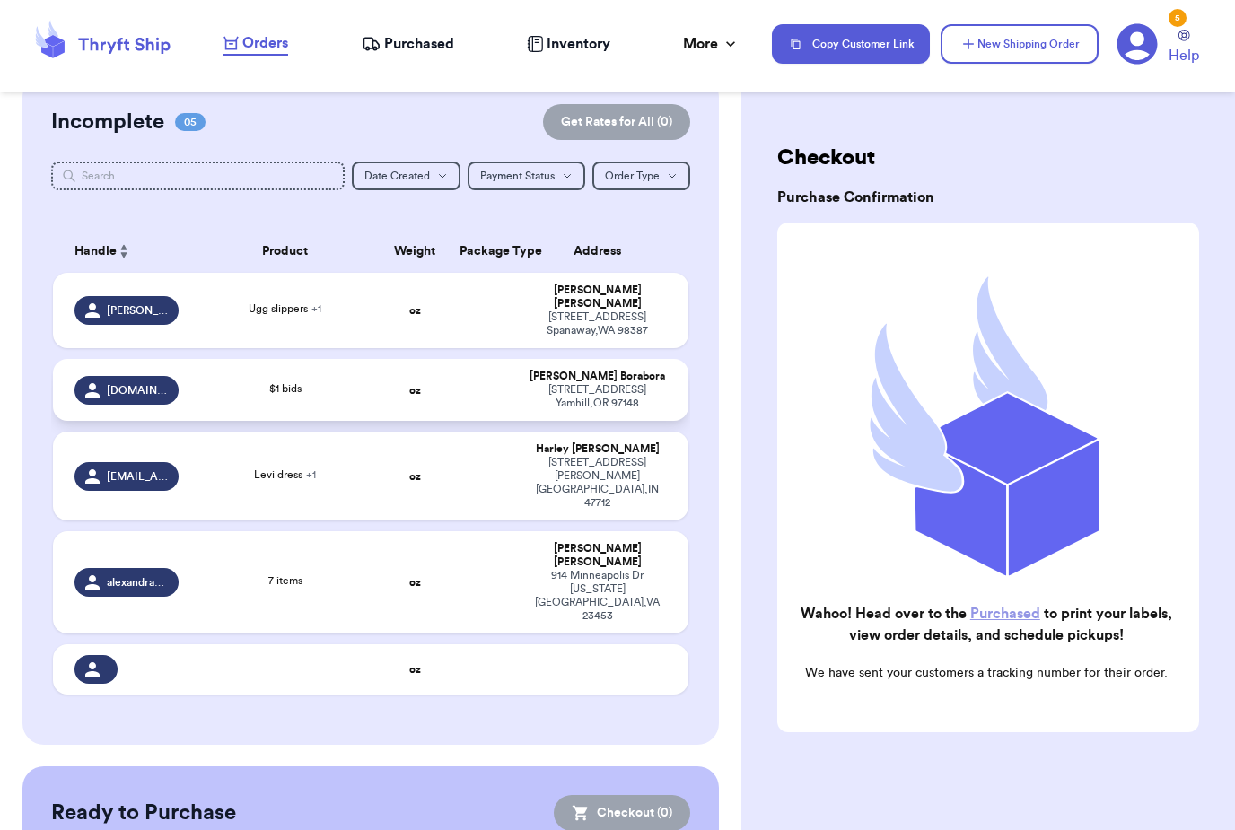
click at [372, 392] on td "$1 bids" at bounding box center [284, 390] width 191 height 62
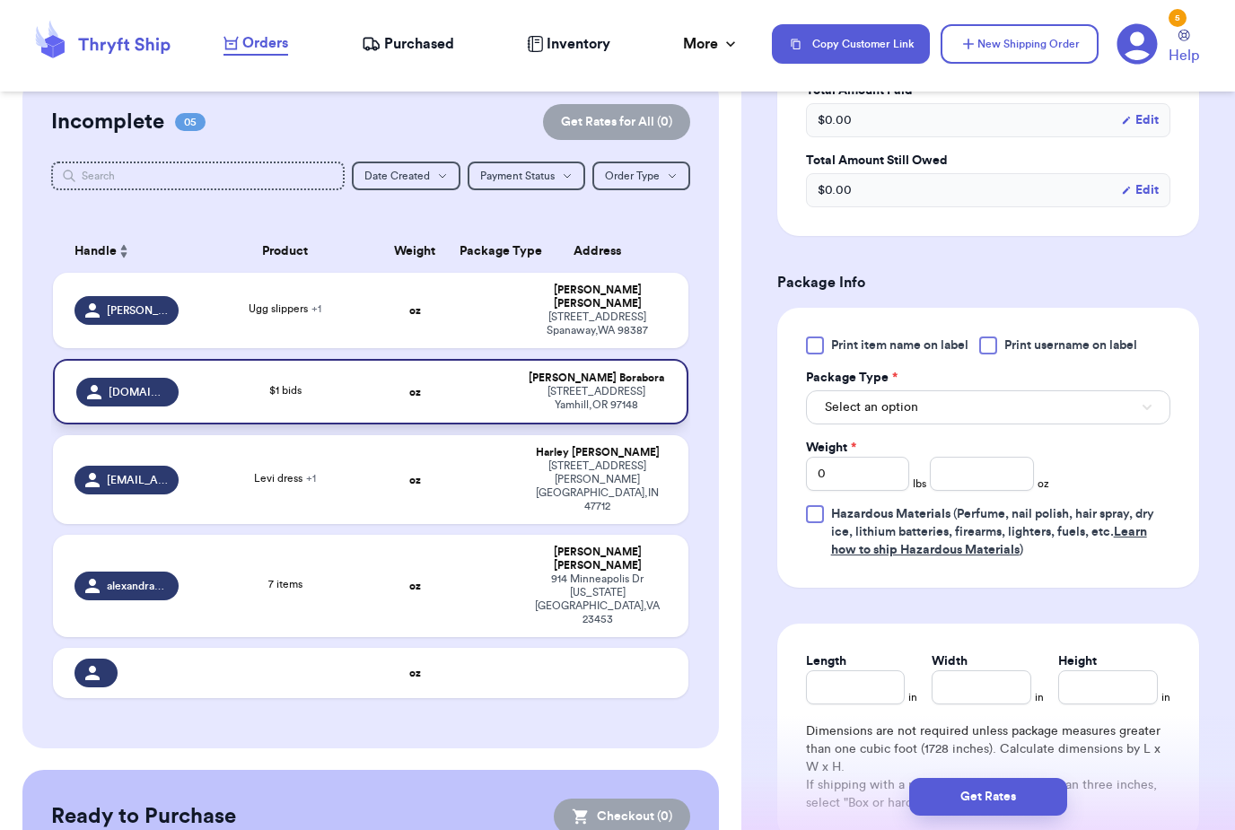
scroll to position [668, 0]
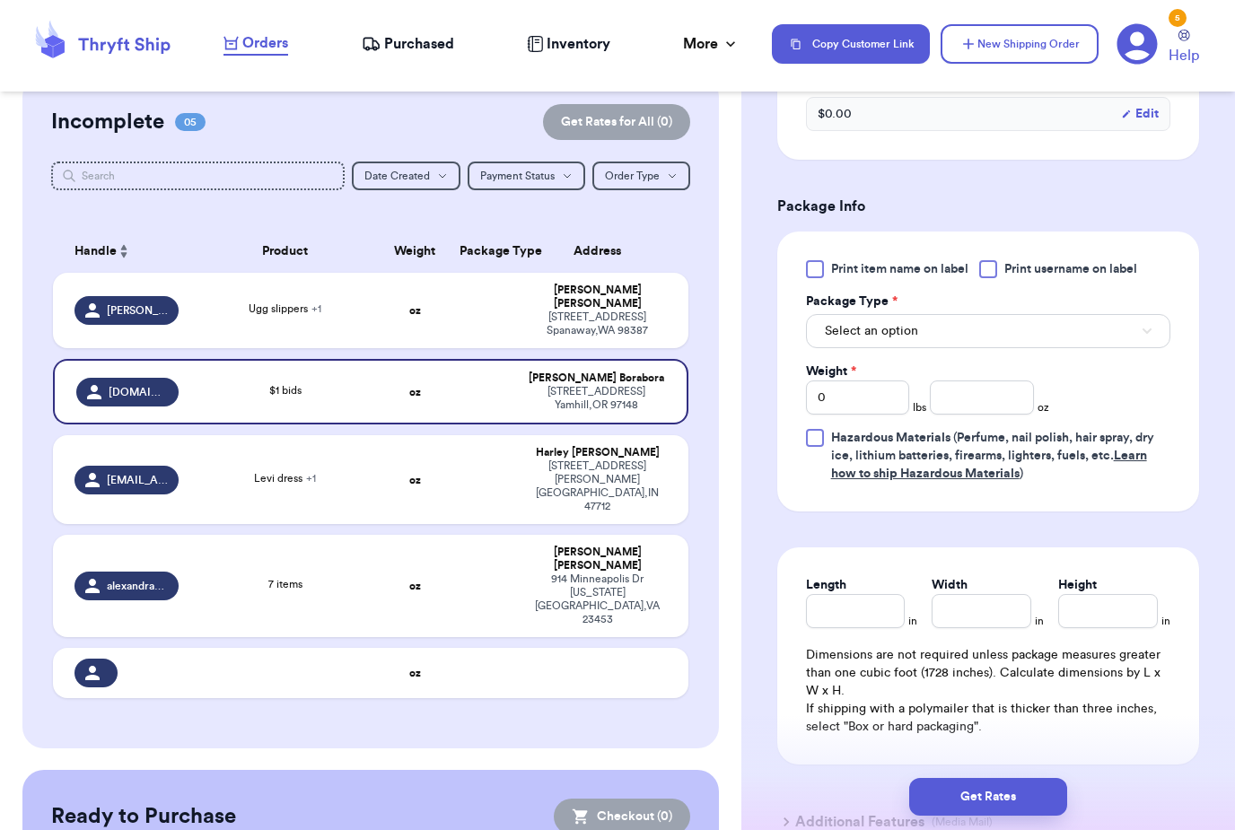
click at [940, 272] on span "Print item name on label" at bounding box center [899, 269] width 137 height 18
click at [0, 0] on input "Print item name on label" at bounding box center [0, 0] width 0 height 0
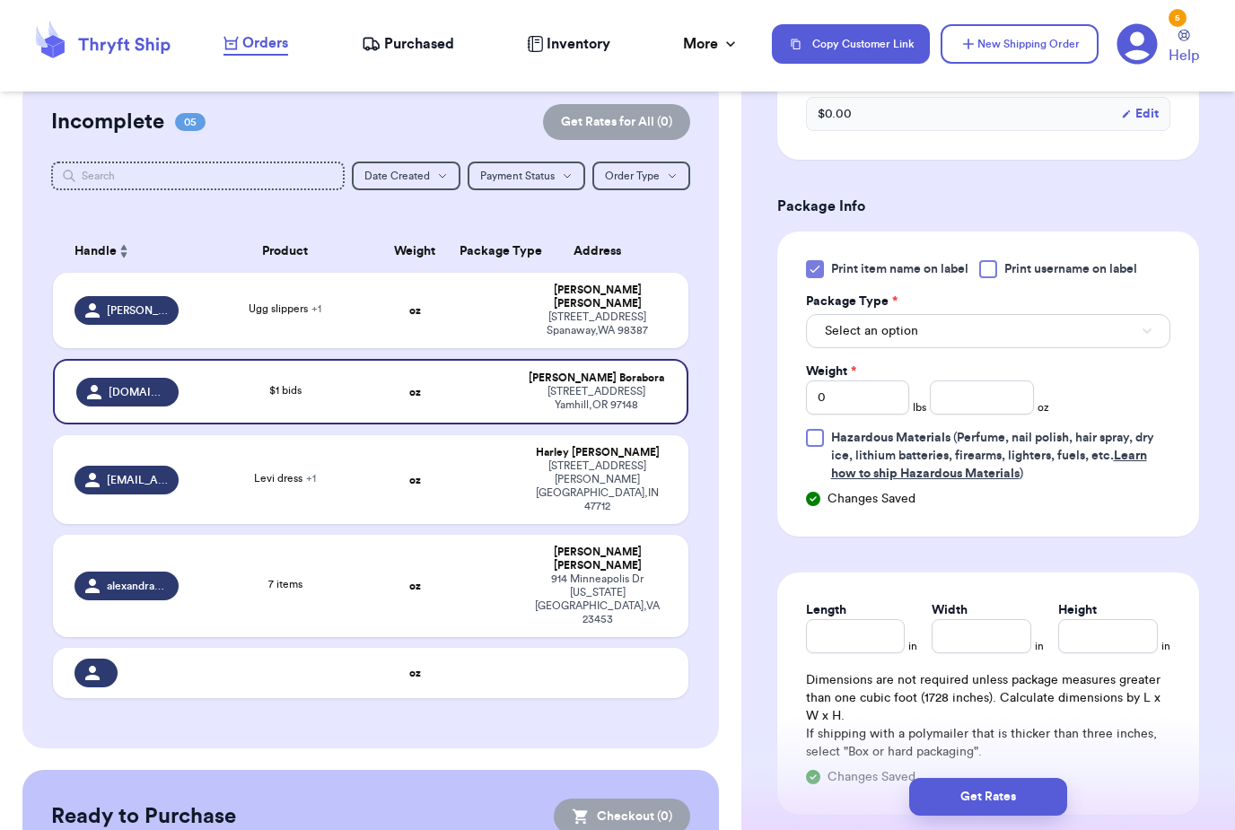
click at [1094, 270] on span "Print username on label" at bounding box center [1070, 269] width 133 height 18
click at [0, 0] on input "Print username on label" at bounding box center [0, 0] width 0 height 0
click at [1073, 337] on button "Select an option" at bounding box center [988, 331] width 364 height 34
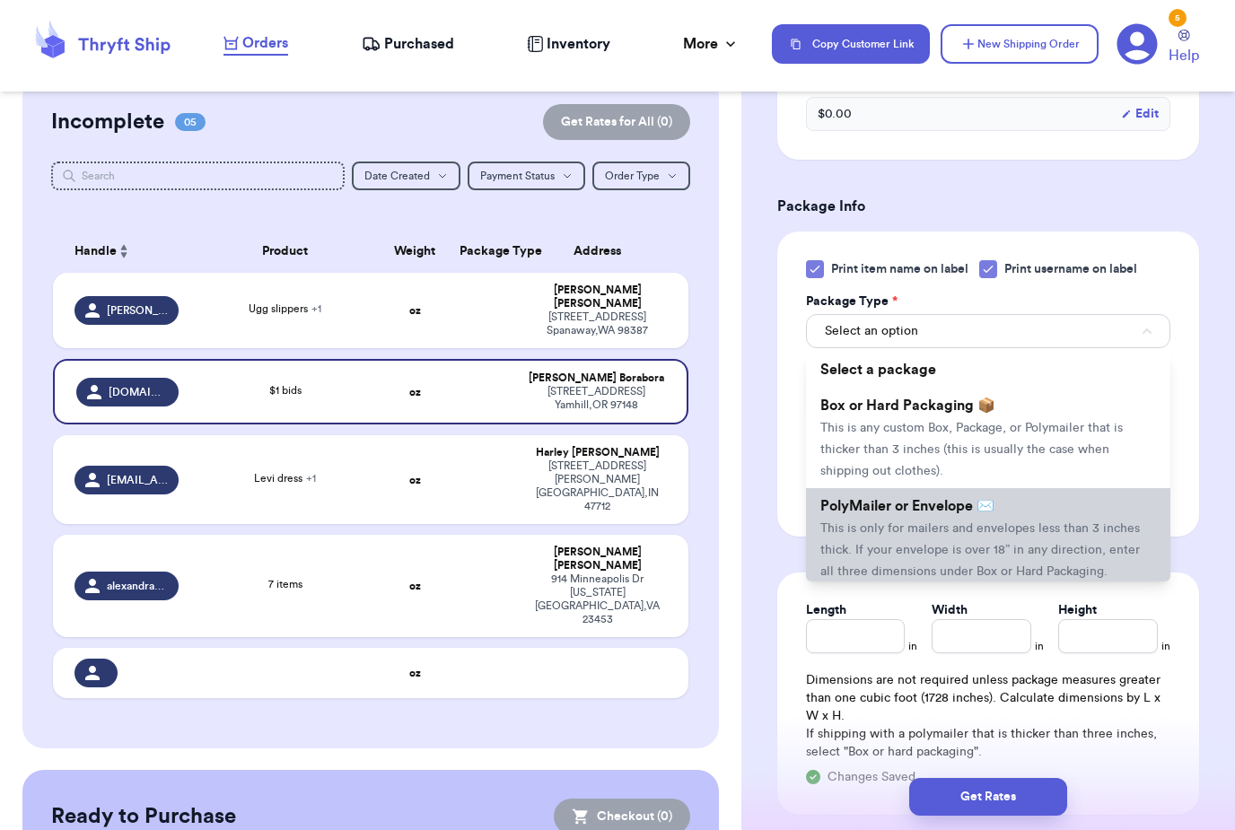
click at [1027, 533] on span "This is only for mailers and envelopes less than 3 inches thick. If your envelo…" at bounding box center [979, 550] width 319 height 56
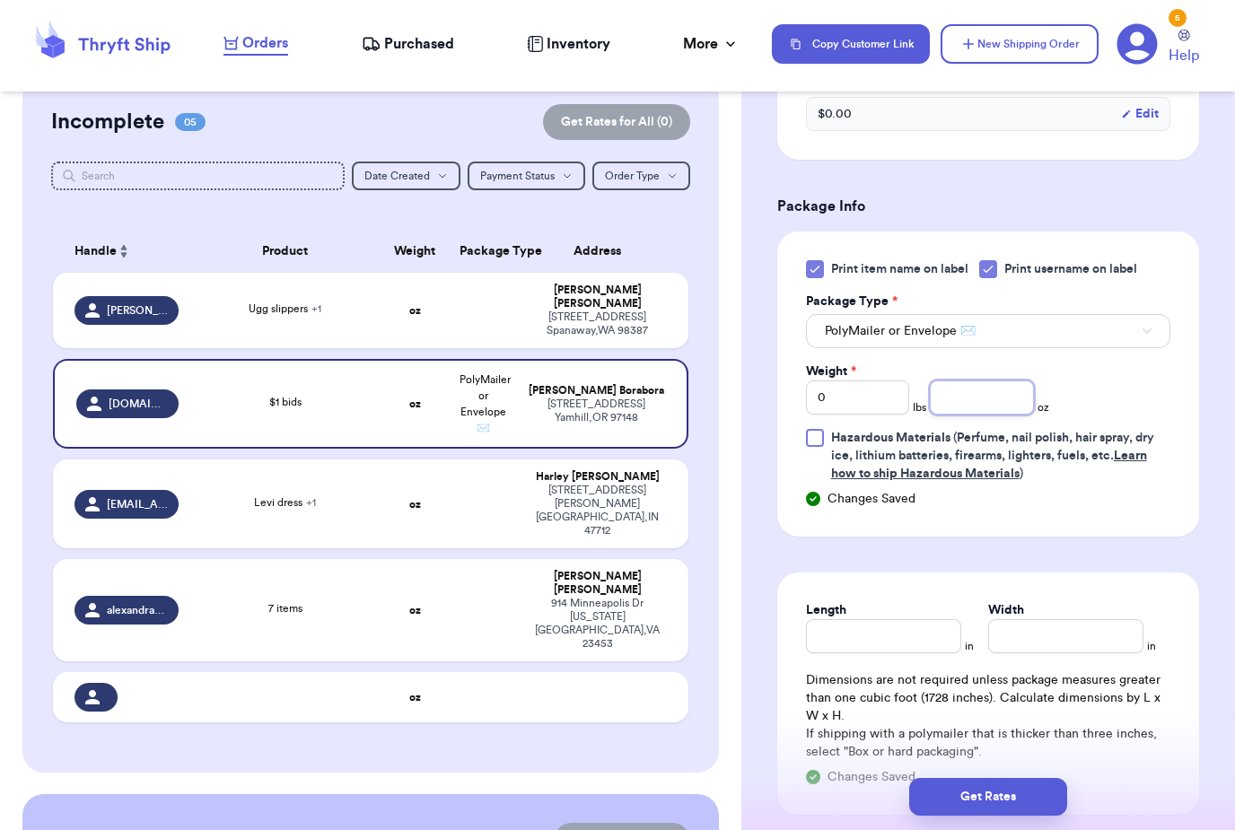
click at [1011, 398] on input "number" at bounding box center [981, 398] width 103 height 34
click at [868, 414] on input "0" at bounding box center [857, 398] width 103 height 34
type input "2"
click at [985, 394] on input "number" at bounding box center [981, 398] width 103 height 34
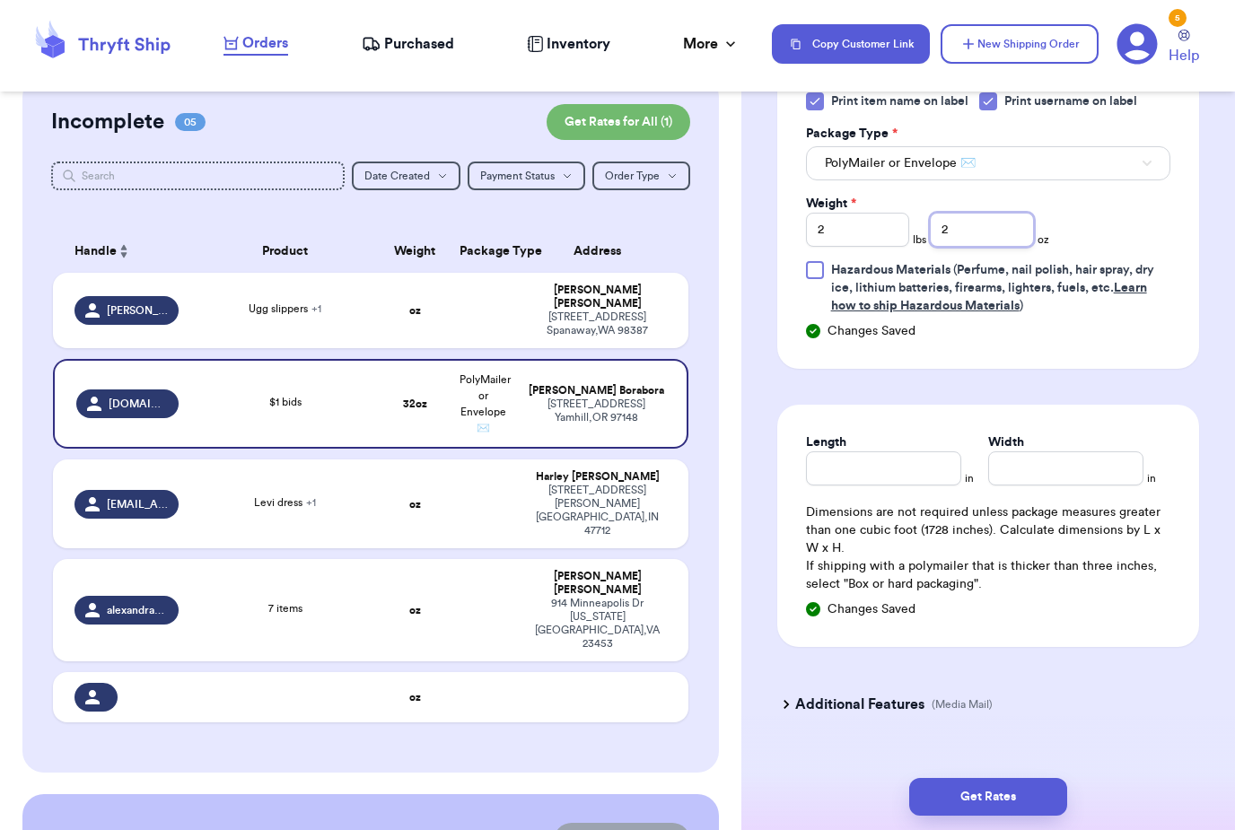
scroll to position [850, 0]
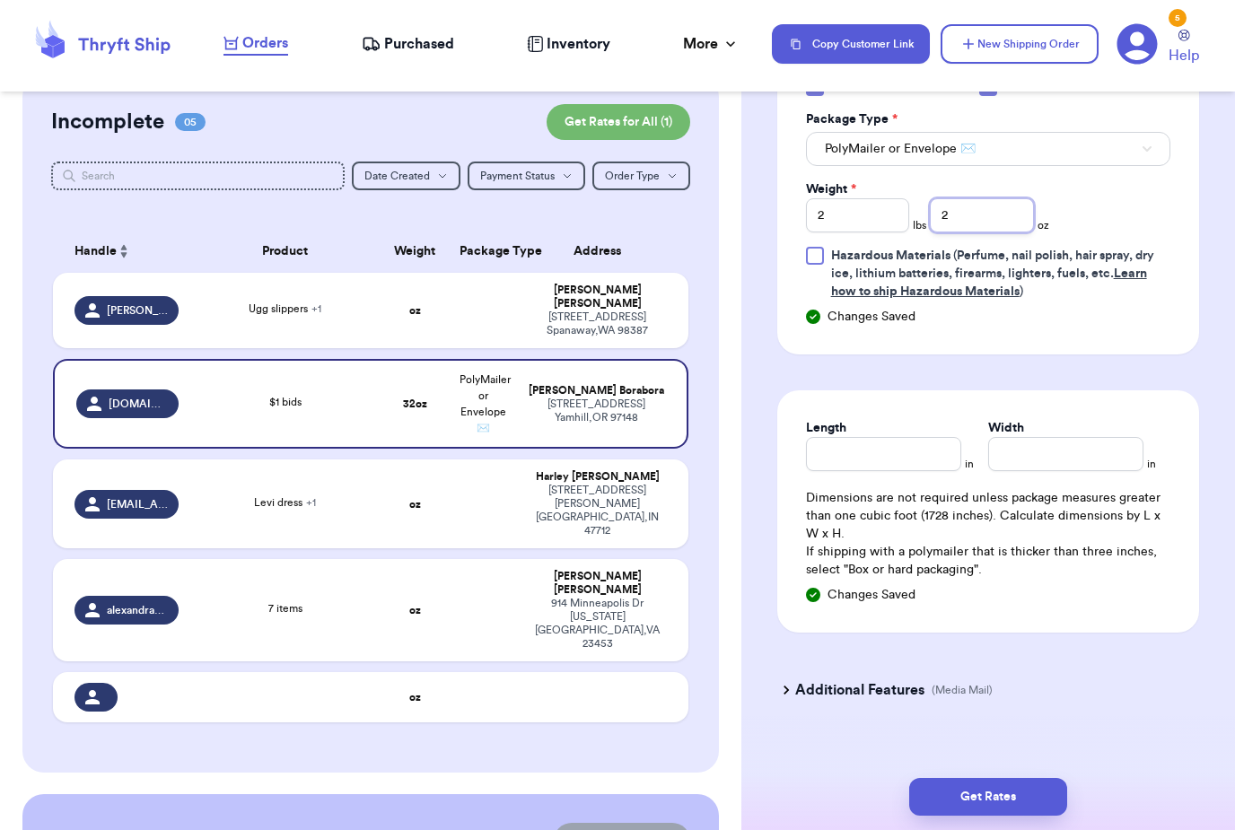
type input "2"
click at [909, 454] on input "Length" at bounding box center [883, 454] width 155 height 34
type input "12"
click at [1047, 466] on input "Width *" at bounding box center [1065, 454] width 155 height 34
click at [959, 821] on div "Get Rates" at bounding box center [988, 797] width 494 height 66
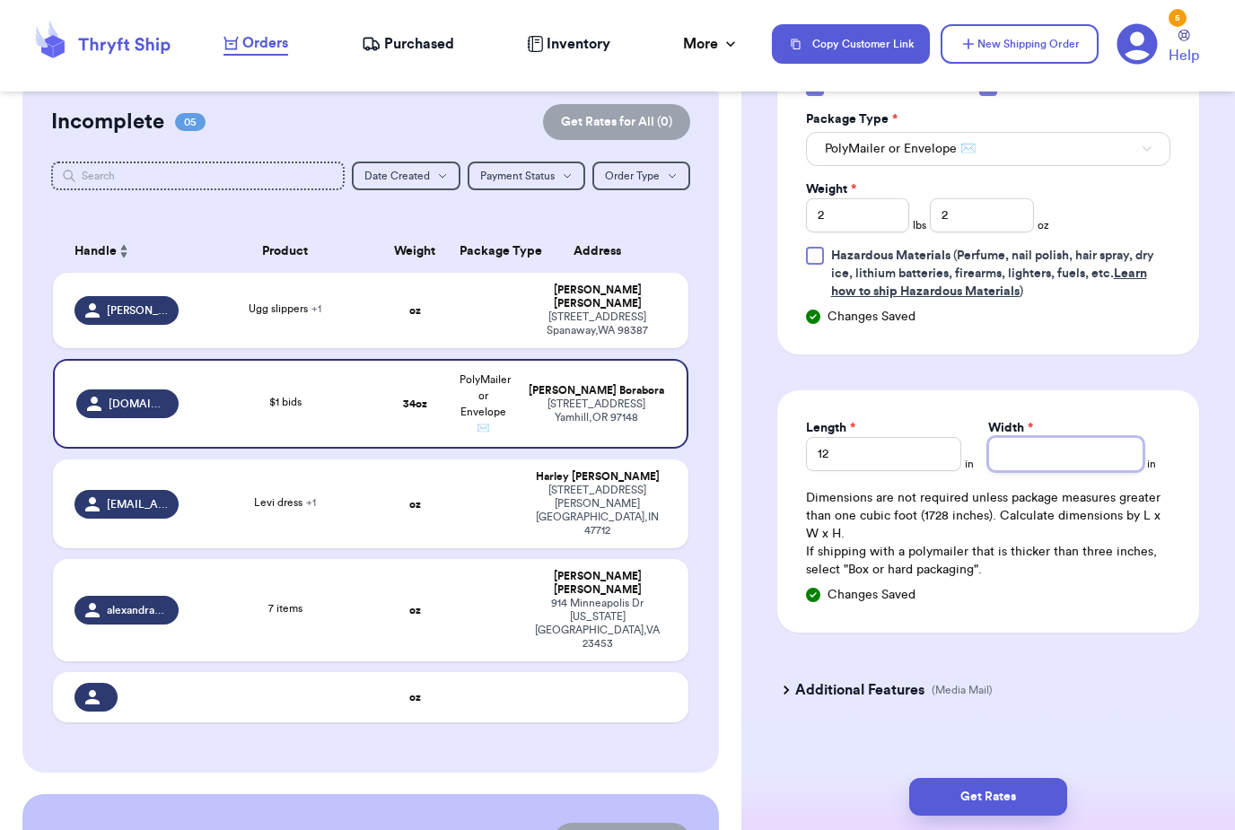
click at [1044, 460] on input "Width *" at bounding box center [1065, 454] width 155 height 34
type input "6"
click at [1009, 778] on button "Get Rates" at bounding box center [988, 797] width 158 height 38
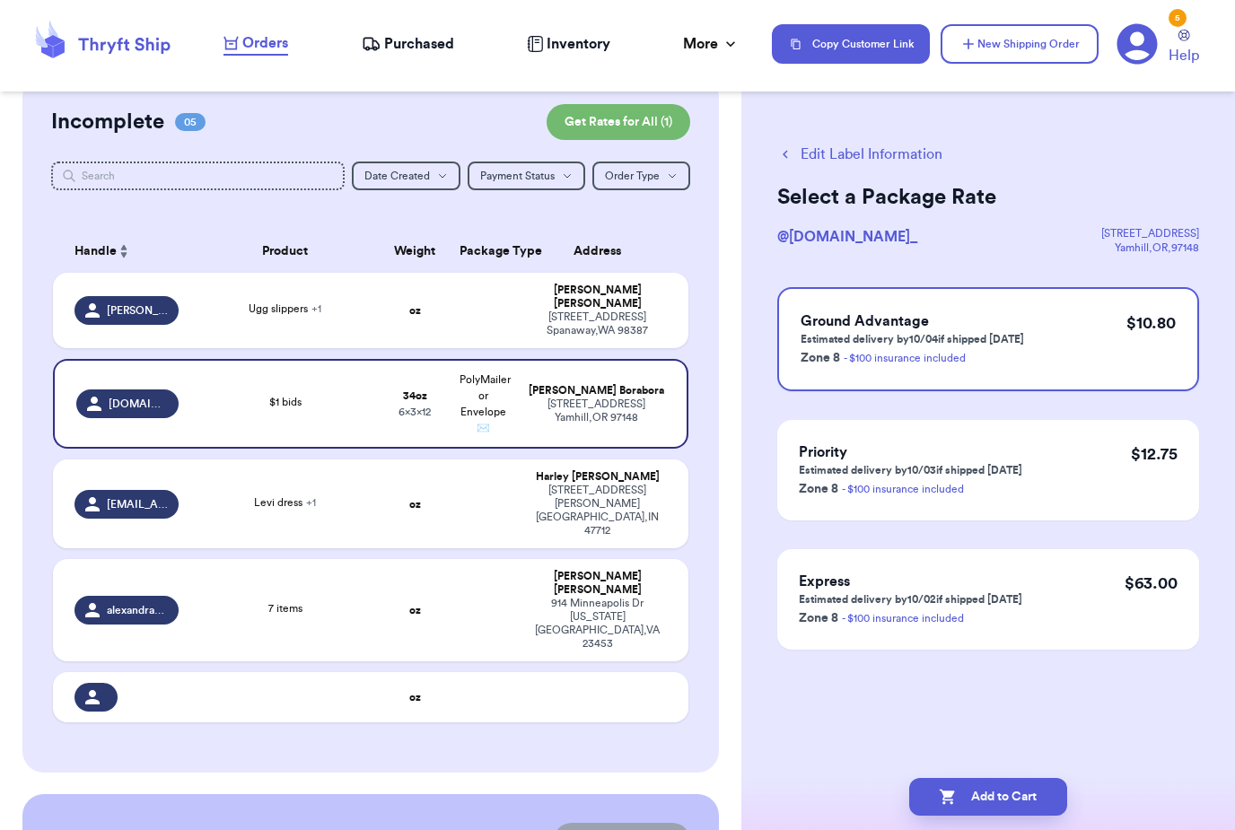
scroll to position [0, 0]
click at [980, 778] on button "Add to Cart" at bounding box center [988, 797] width 158 height 38
checkbox input "true"
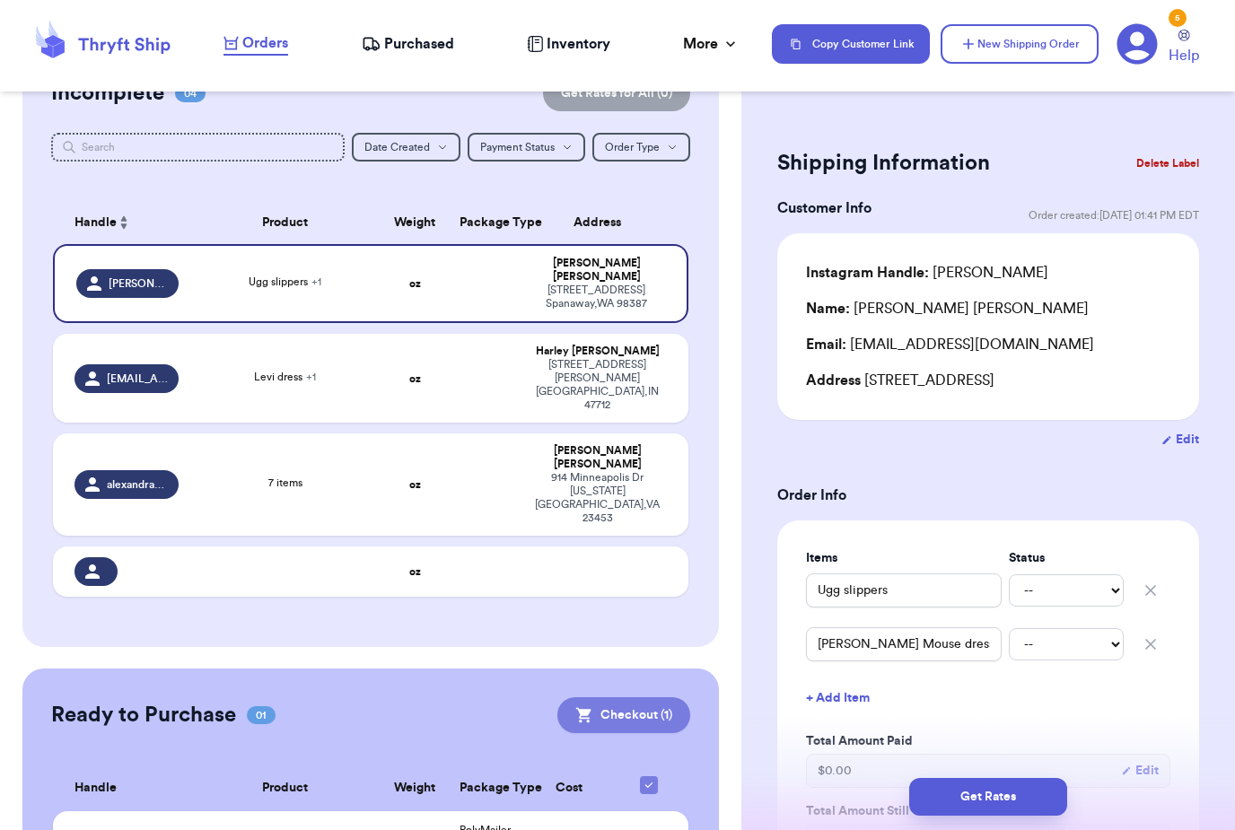
click at [635, 697] on button "Checkout ( 1 )" at bounding box center [623, 715] width 133 height 36
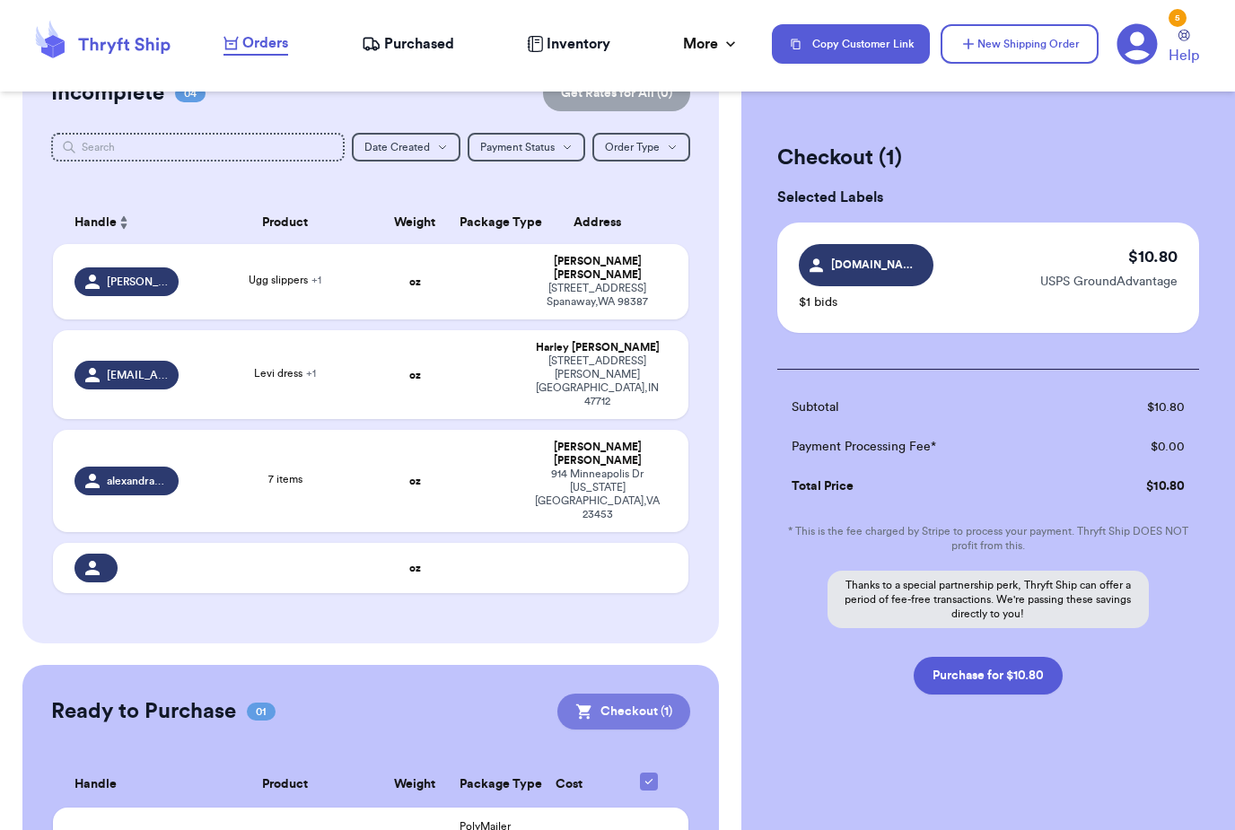
scroll to position [178, 0]
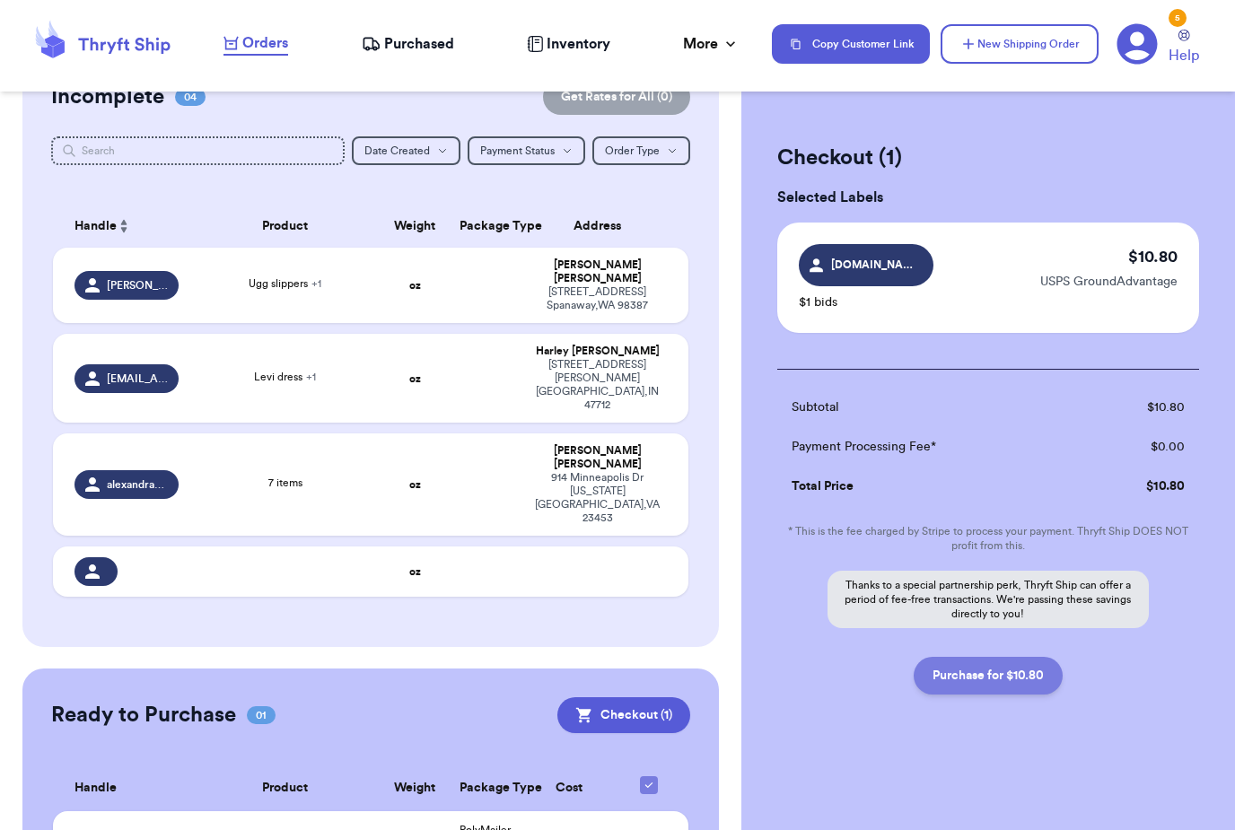
click at [979, 662] on button "Purchase for $10.80" at bounding box center [988, 676] width 149 height 38
checkbox input "false"
checkbox input "true"
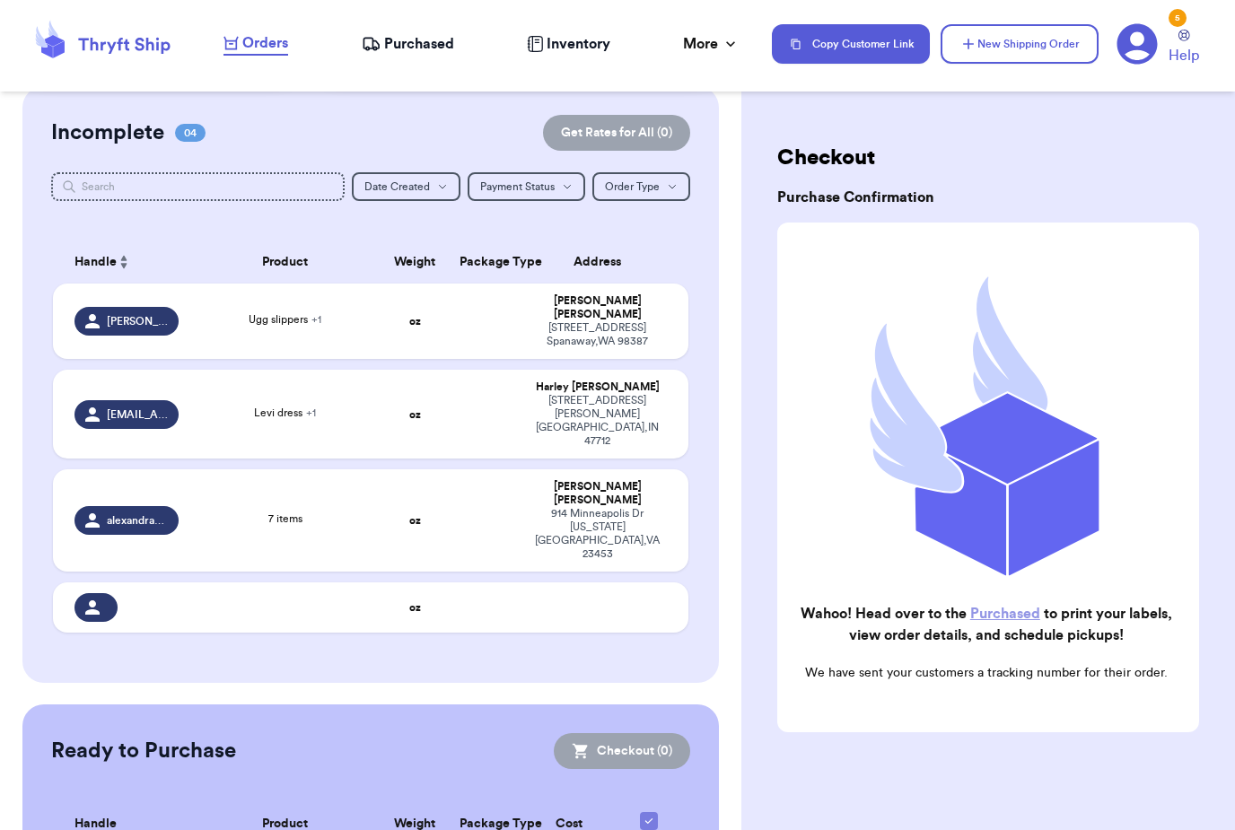
click at [401, 35] on span "Purchased" at bounding box center [419, 44] width 70 height 22
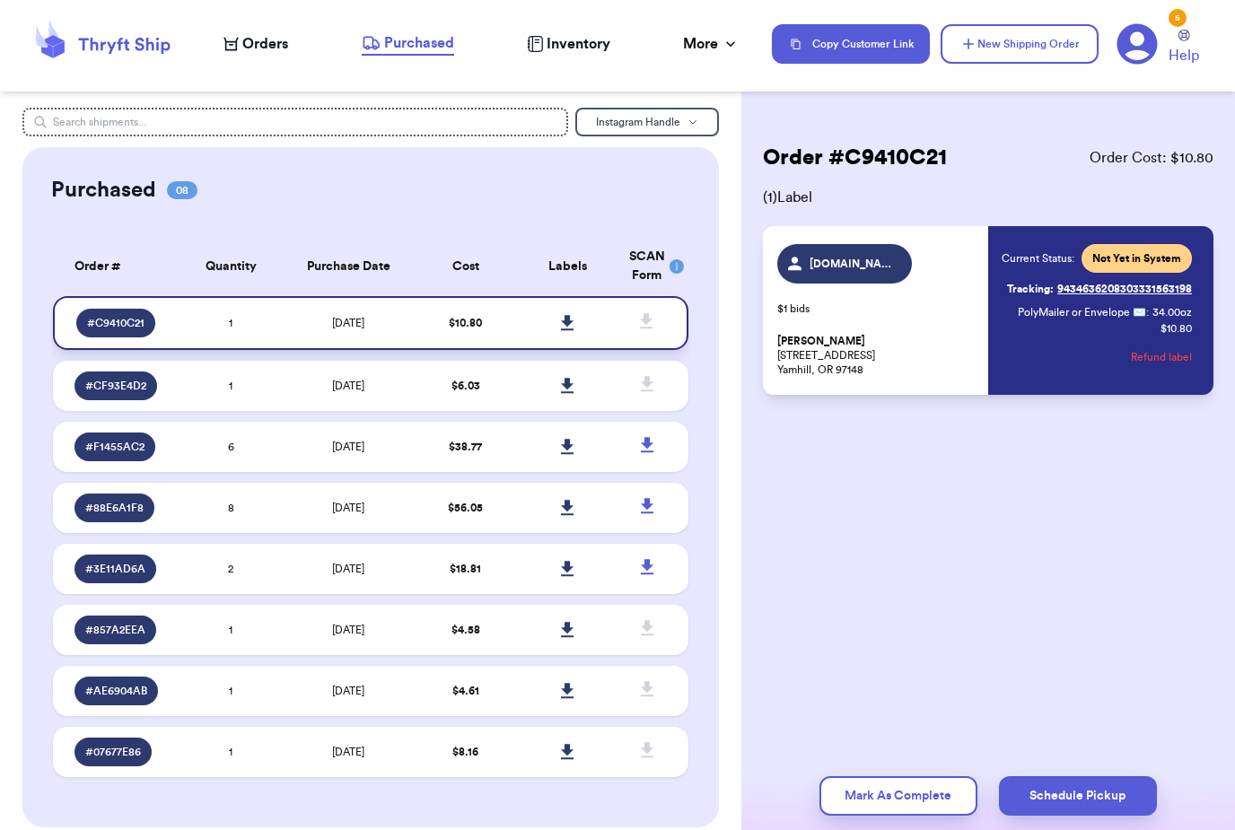
click at [559, 330] on link at bounding box center [566, 322] width 39 height 39
